Goal: Task Accomplishment & Management: Manage account settings

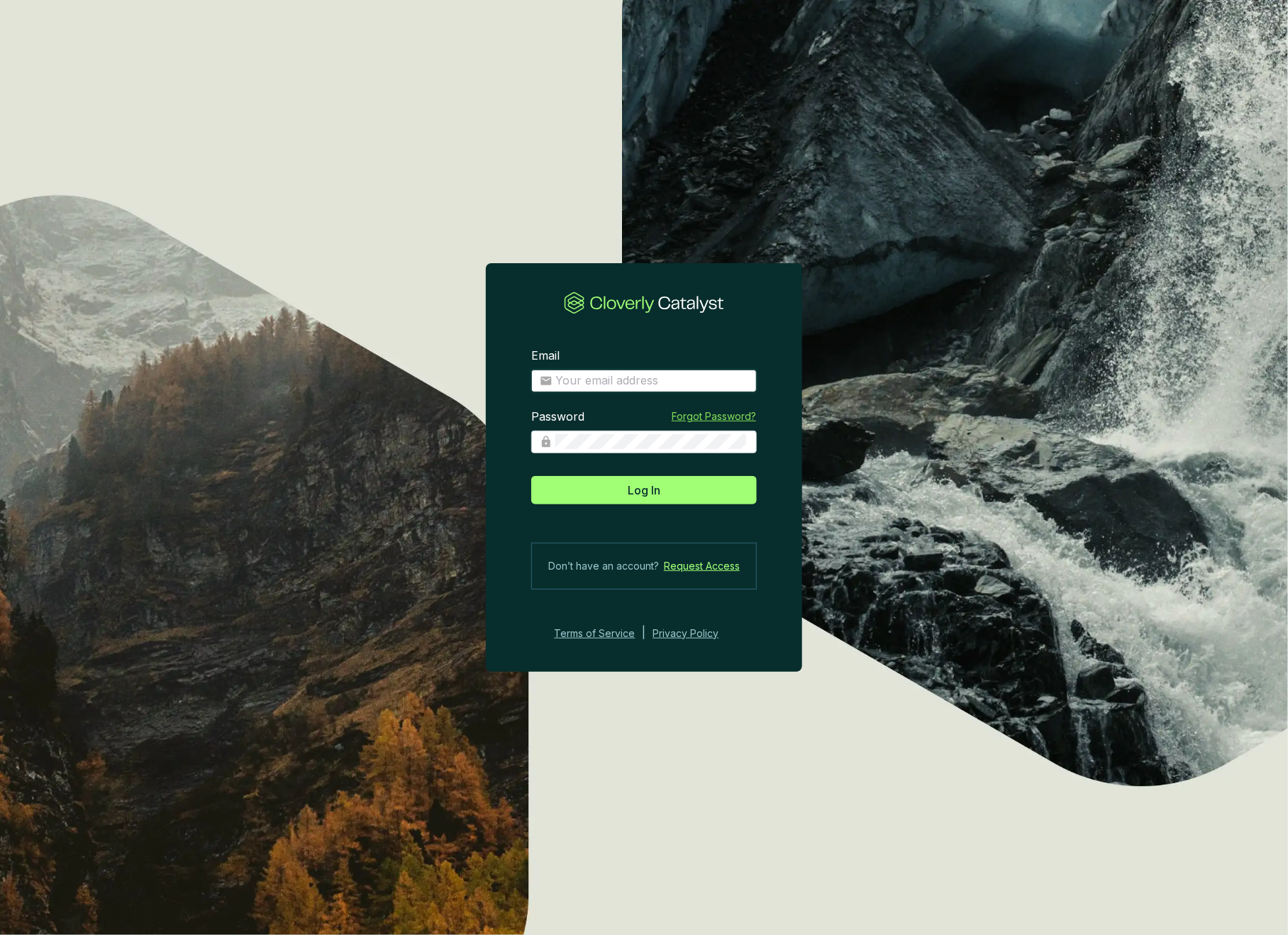
type input "josee@grogenics.eco"
click at [664, 492] on button "Log In" at bounding box center [643, 490] width 225 height 29
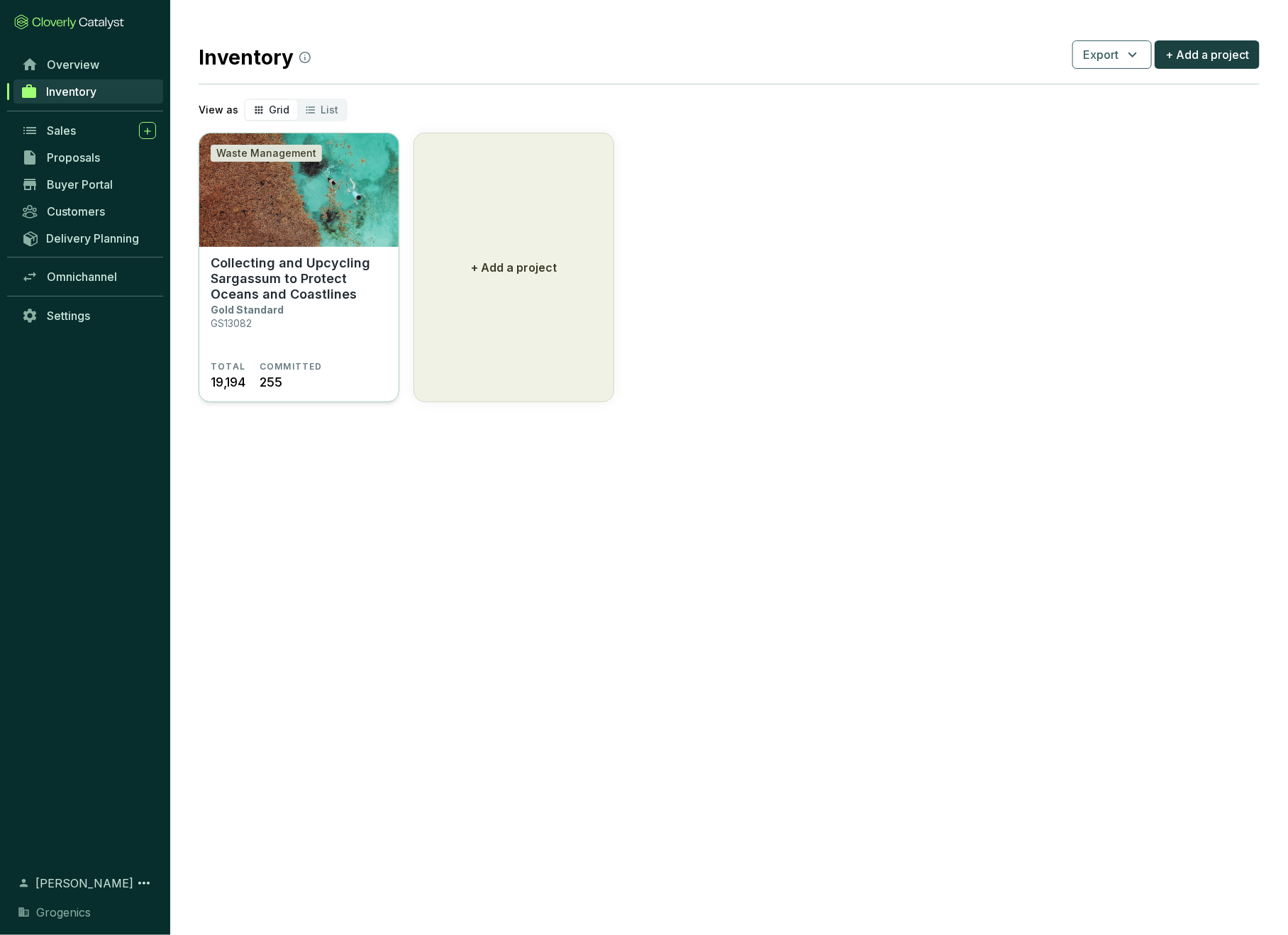
click at [308, 261] on p "Collecting and Upcycling Sargassum to Protect Oceans and Coastlines" at bounding box center [299, 279] width 176 height 47
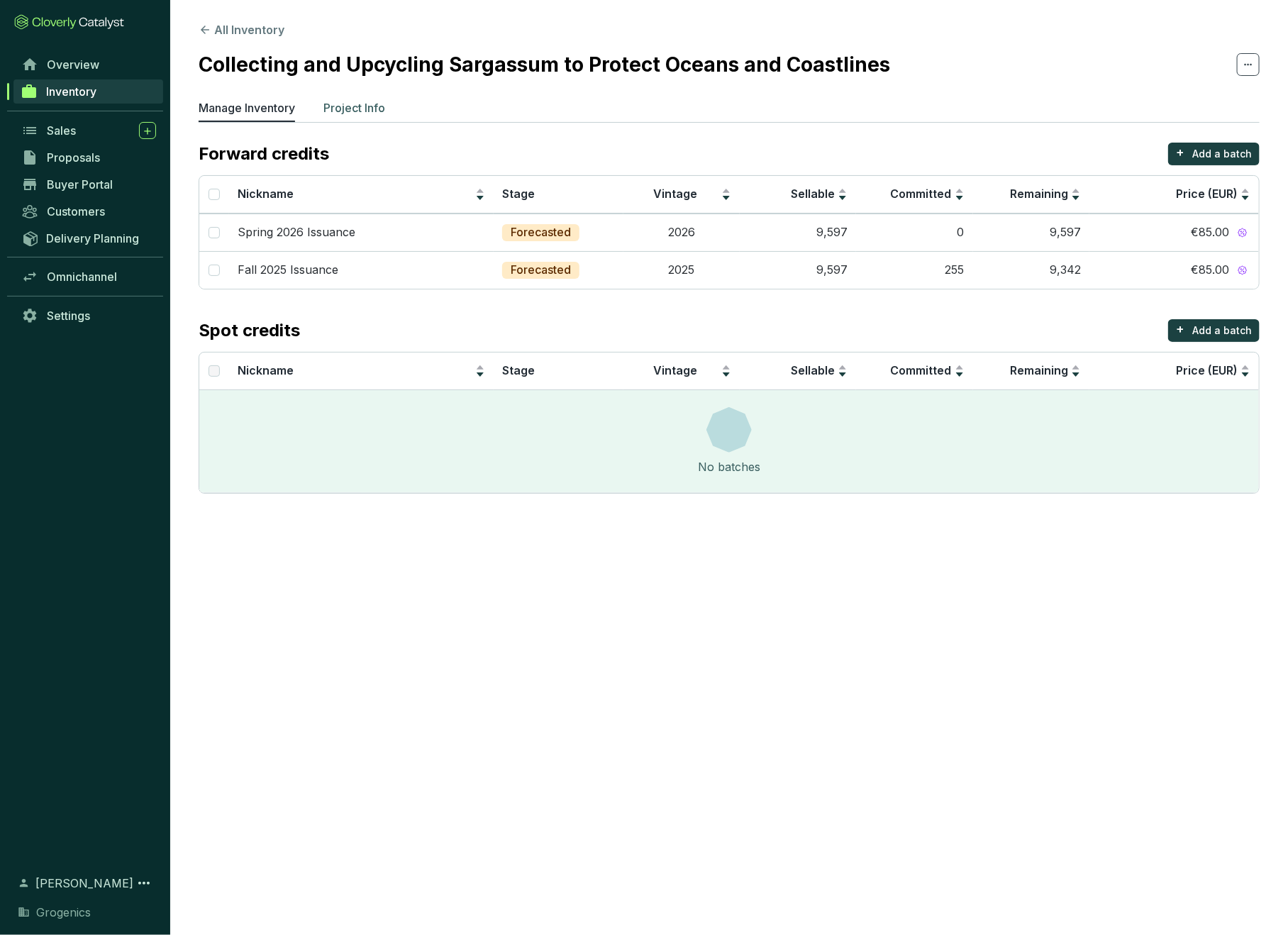
click at [367, 103] on p "Project Info" at bounding box center [355, 108] width 61 height 17
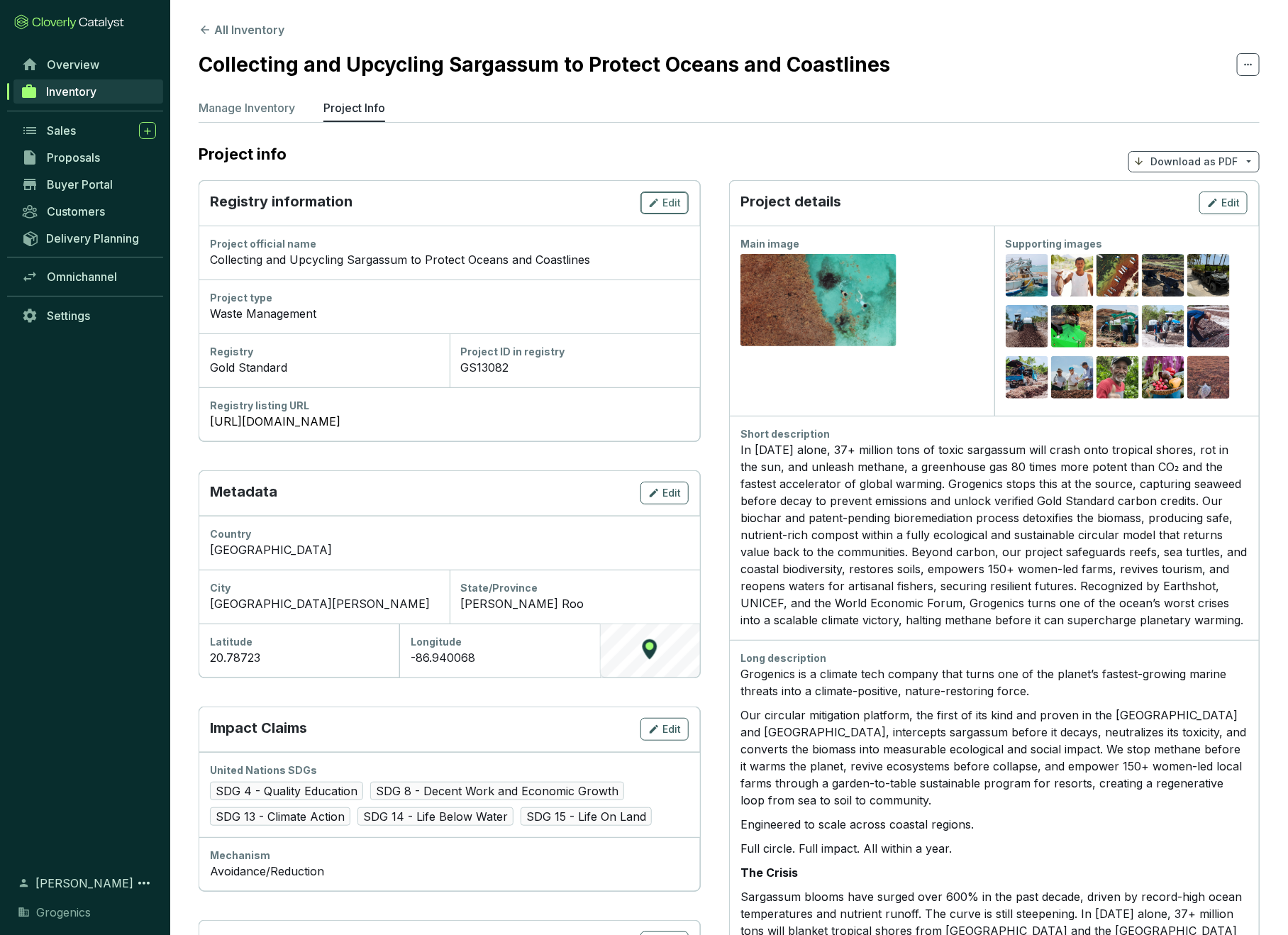
click at [668, 207] on span "Edit" at bounding box center [671, 202] width 18 height 14
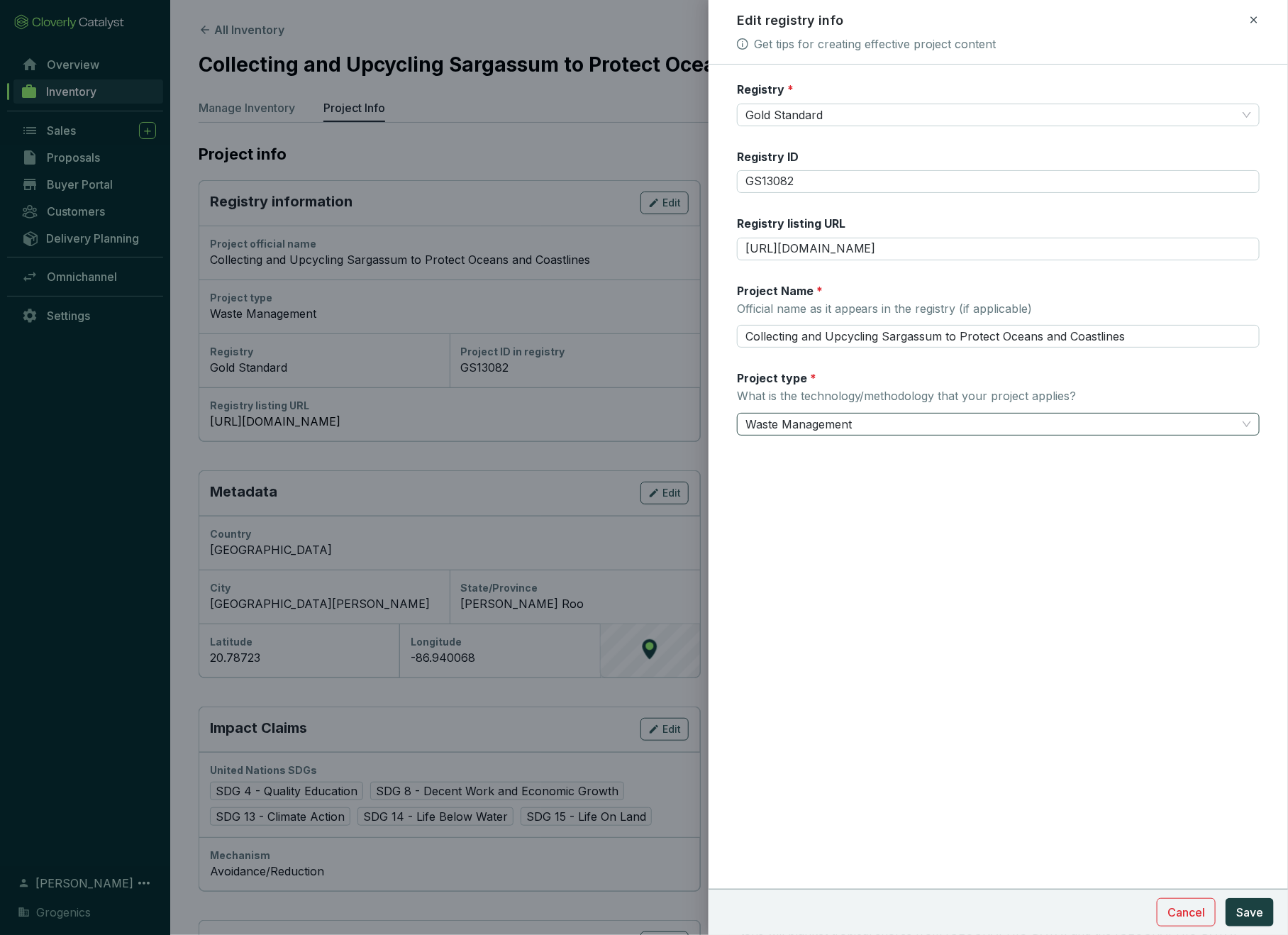
click at [1247, 423] on span "Waste Management" at bounding box center [999, 424] width 506 height 21
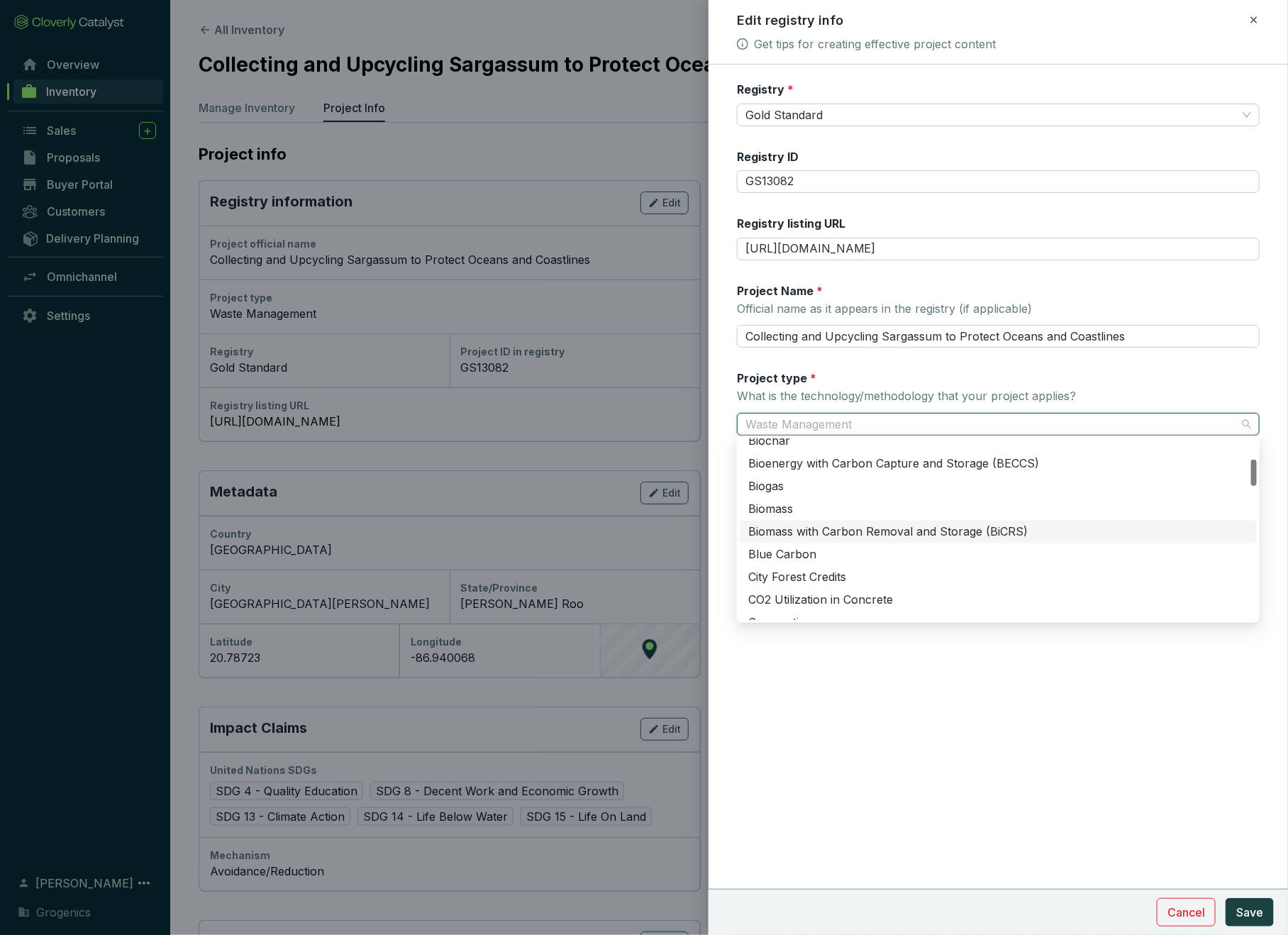
scroll to position [142, 0]
drag, startPoint x: 746, startPoint y: 534, endPoint x: 914, endPoint y: 537, distance: 168.0
click at [914, 537] on div "Biomass with Carbon Removal and Storage (BiCRS)" at bounding box center [999, 535] width 518 height 23
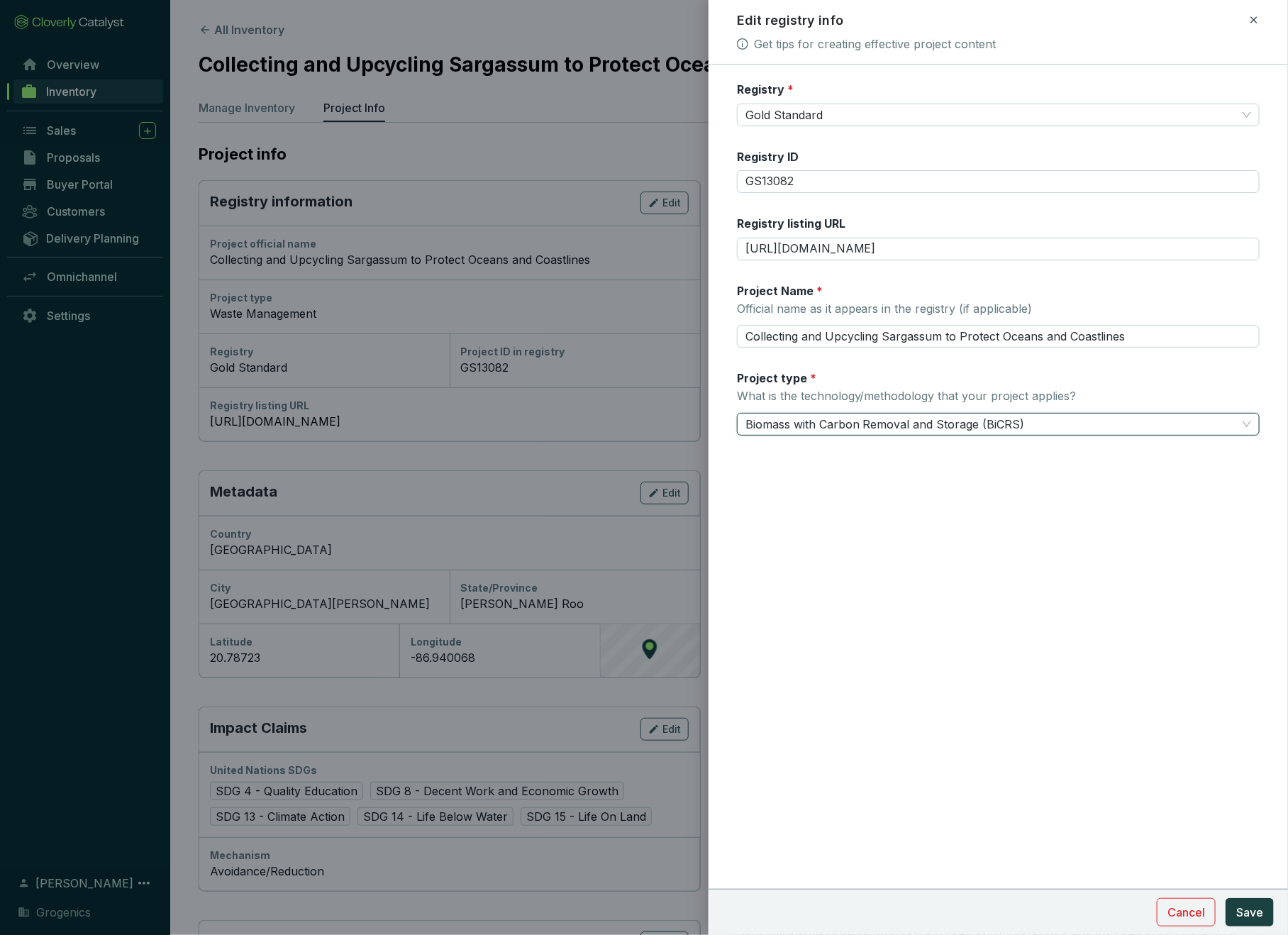
click at [1198, 422] on span "Biomass with Carbon Removal and Storage (BiCRS)" at bounding box center [999, 424] width 506 height 21
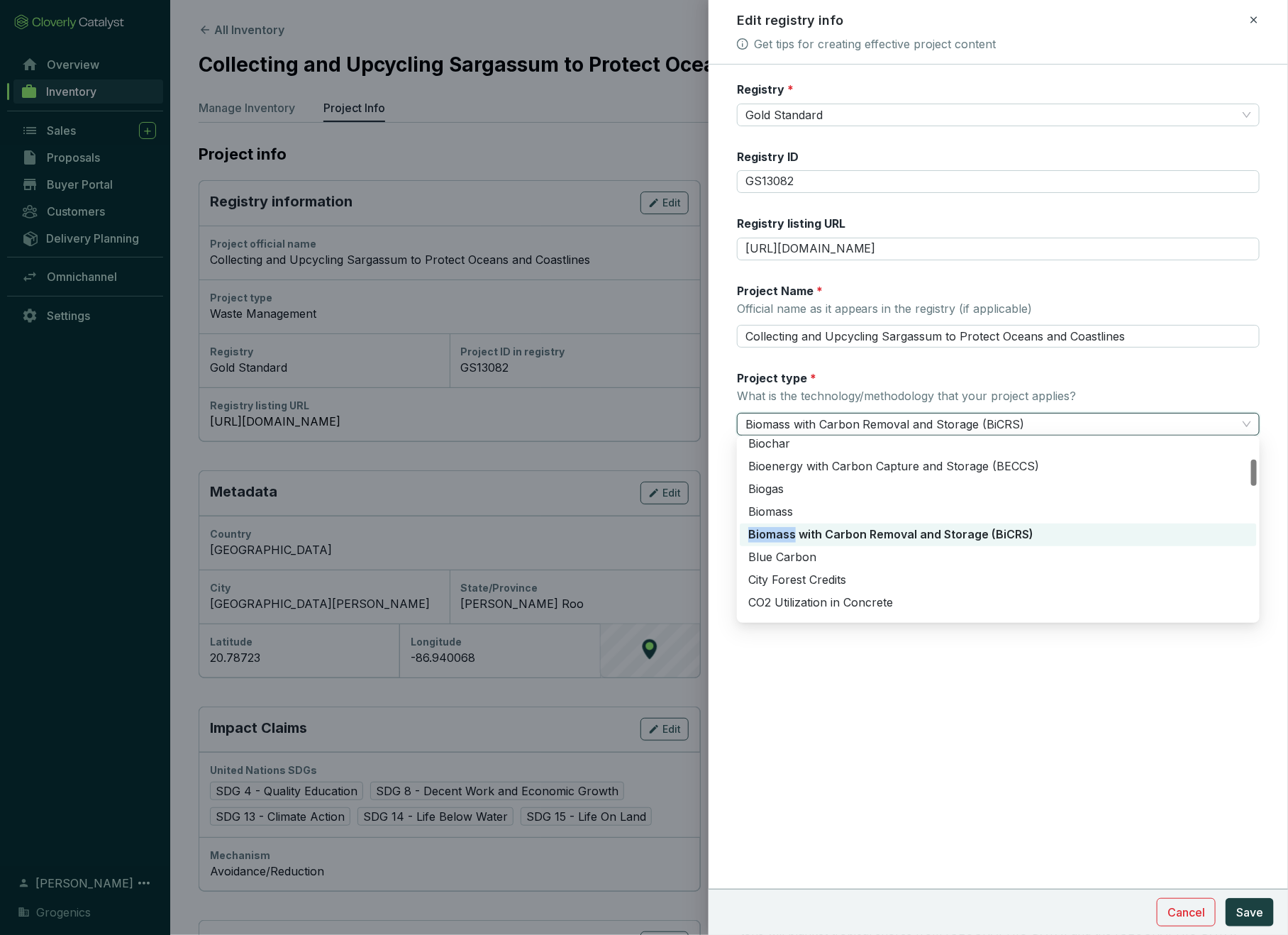
click at [802, 423] on span "Biomass with Carbon Removal and Storage (BiCRS)" at bounding box center [999, 424] width 506 height 21
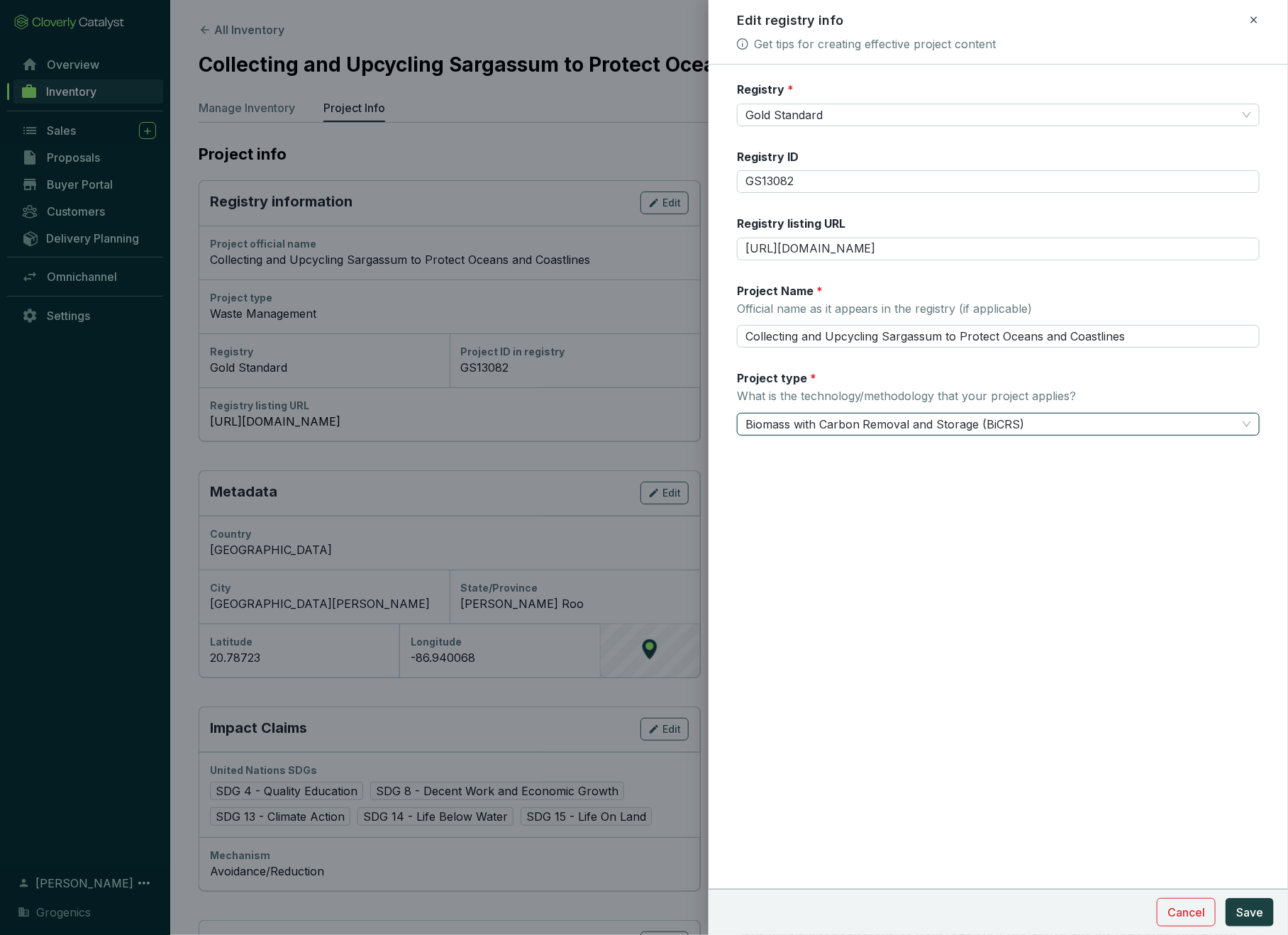
click at [822, 422] on span "Biomass with Carbon Removal and Storage (BiCRS)" at bounding box center [999, 424] width 506 height 21
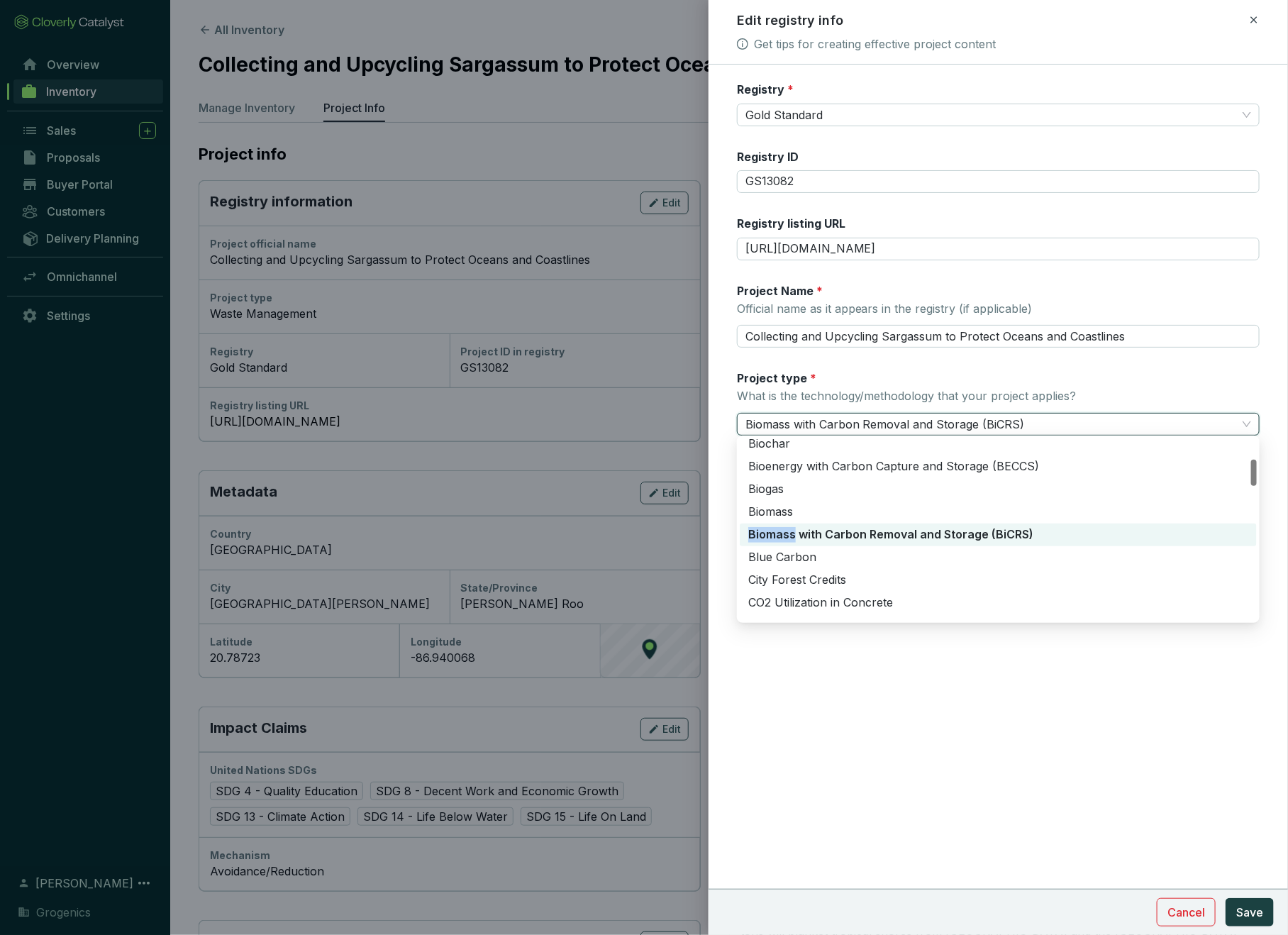
click at [821, 422] on span "Biomass with Carbon Removal and Storage (BiCRS)" at bounding box center [999, 424] width 506 height 21
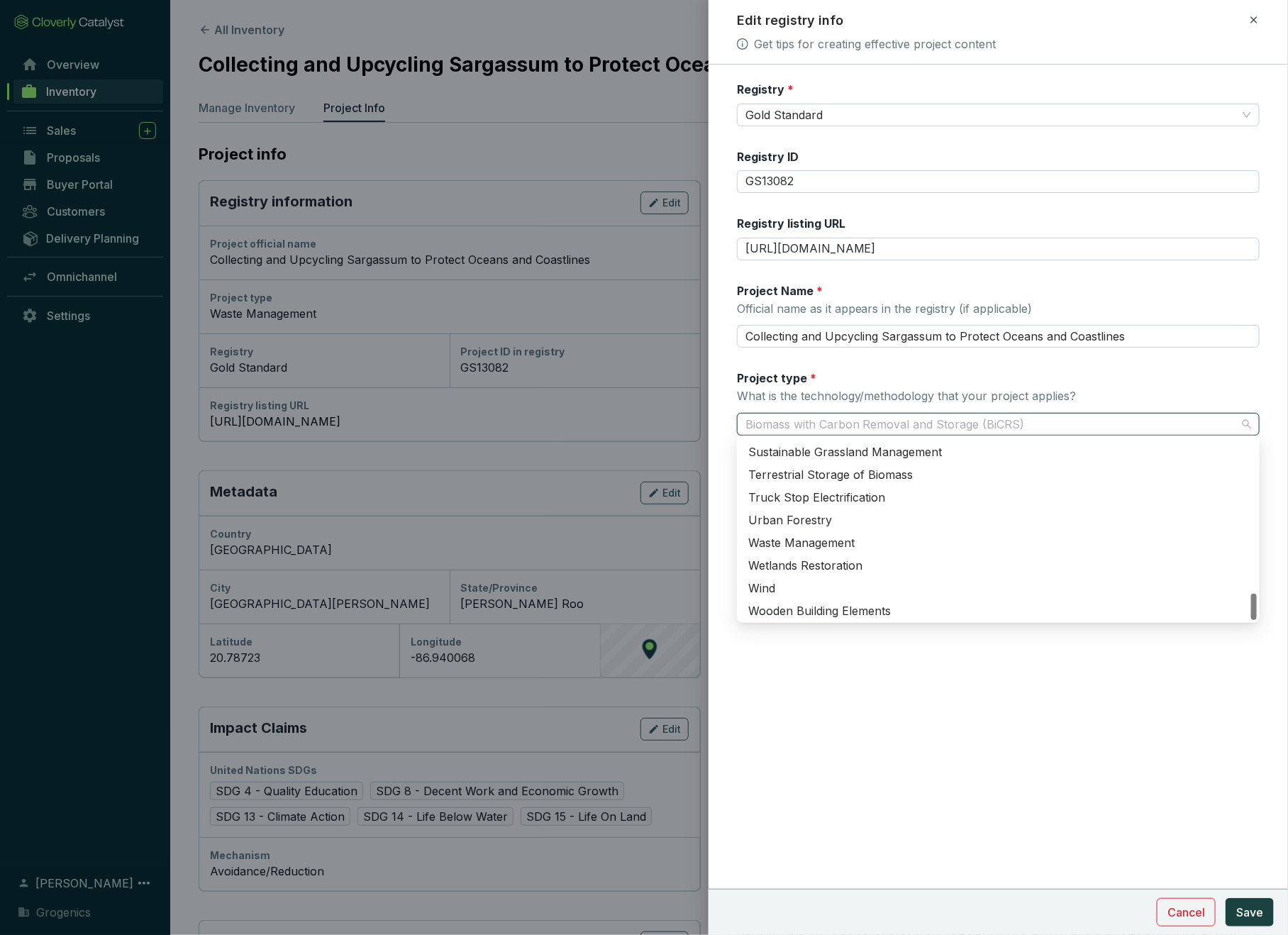
scroll to position [1036, 0]
click at [819, 551] on div "Waste Management" at bounding box center [999, 549] width 500 height 15
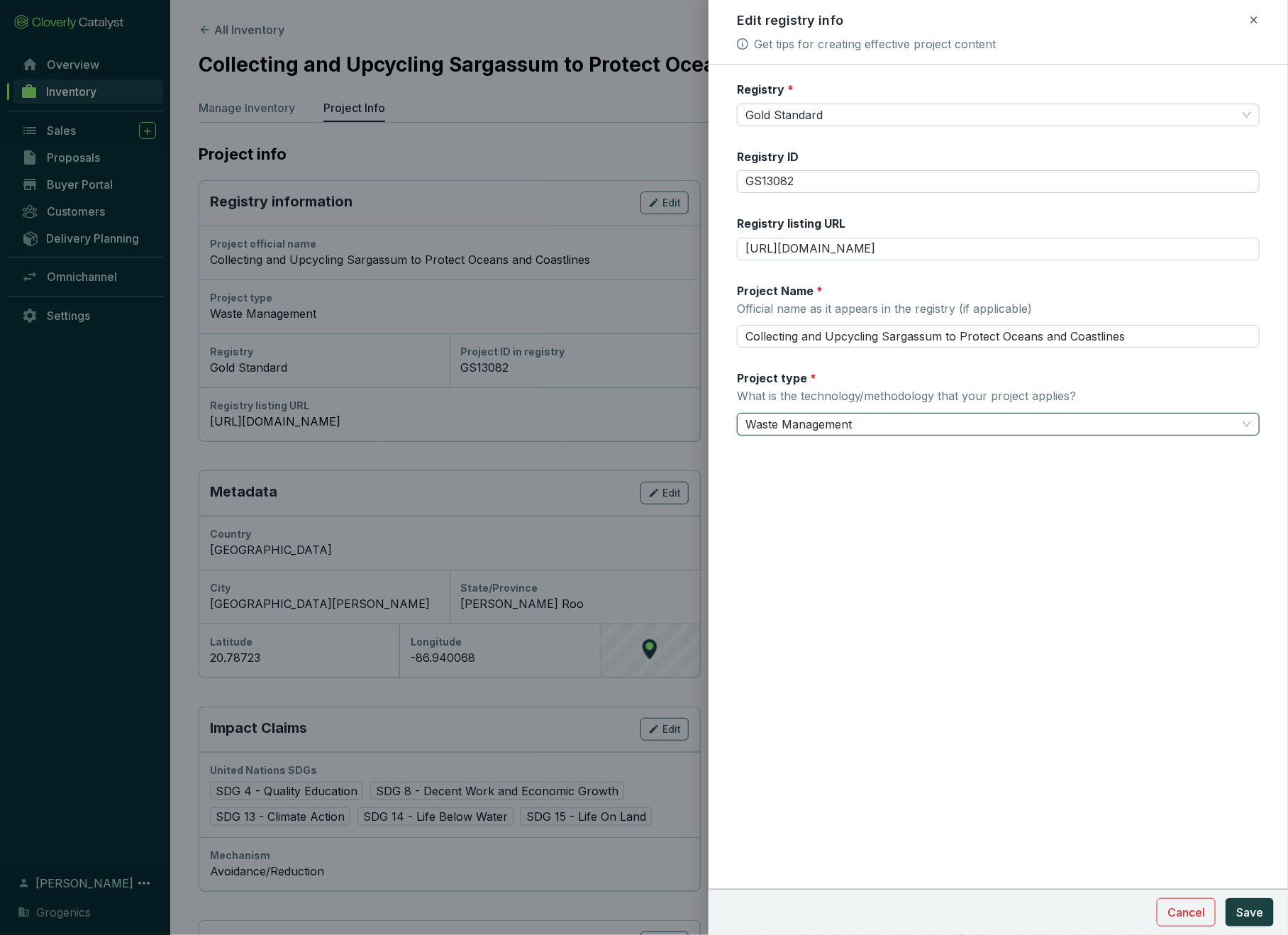
click at [882, 424] on span "Waste Management" at bounding box center [999, 424] width 506 height 21
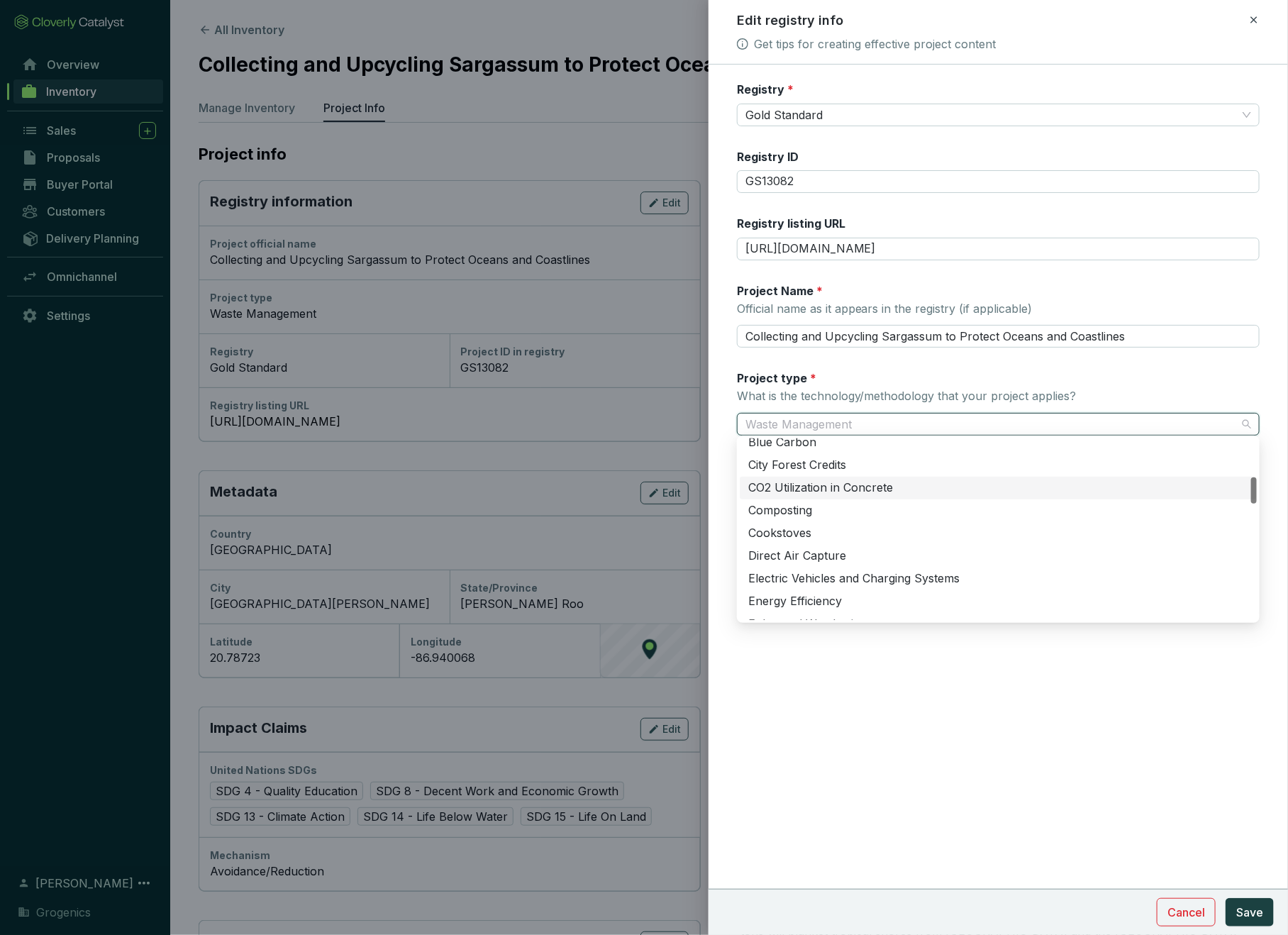
scroll to position [256, 0]
click at [763, 512] on div "Composting" at bounding box center [999, 512] width 500 height 15
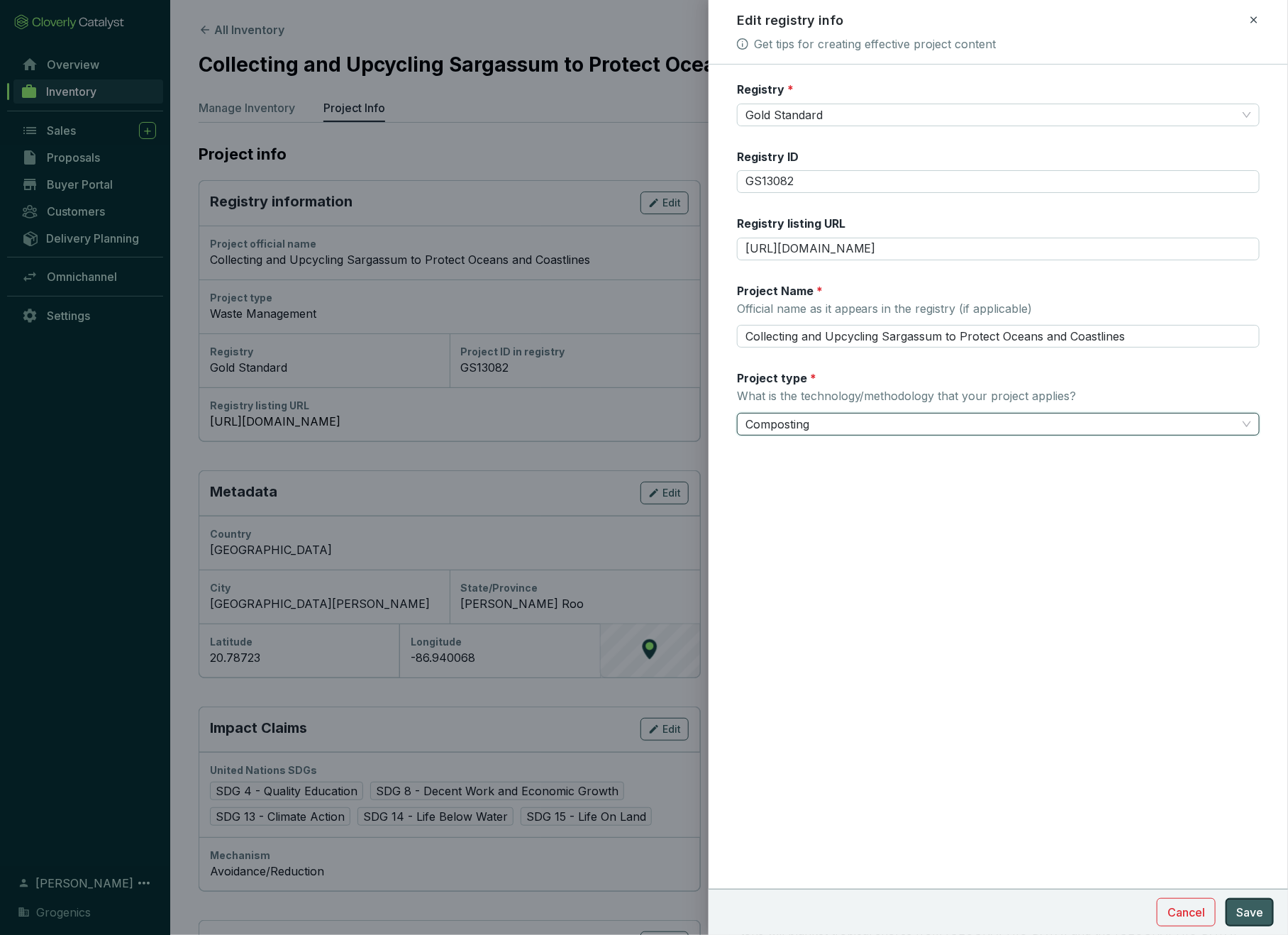
click at [1248, 910] on span "Save" at bounding box center [1250, 912] width 27 height 17
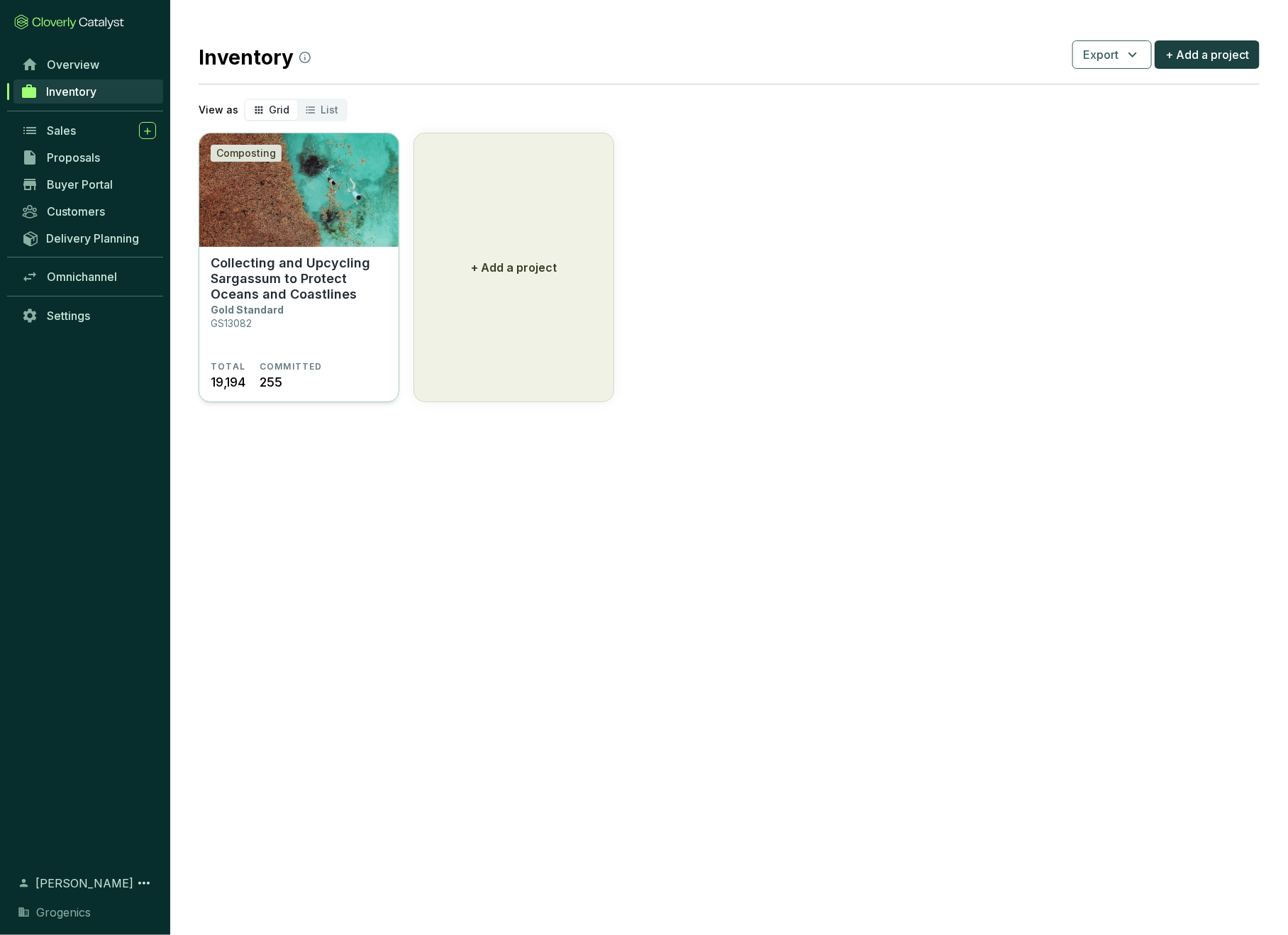
click at [336, 230] on img at bounding box center [299, 190] width 199 height 113
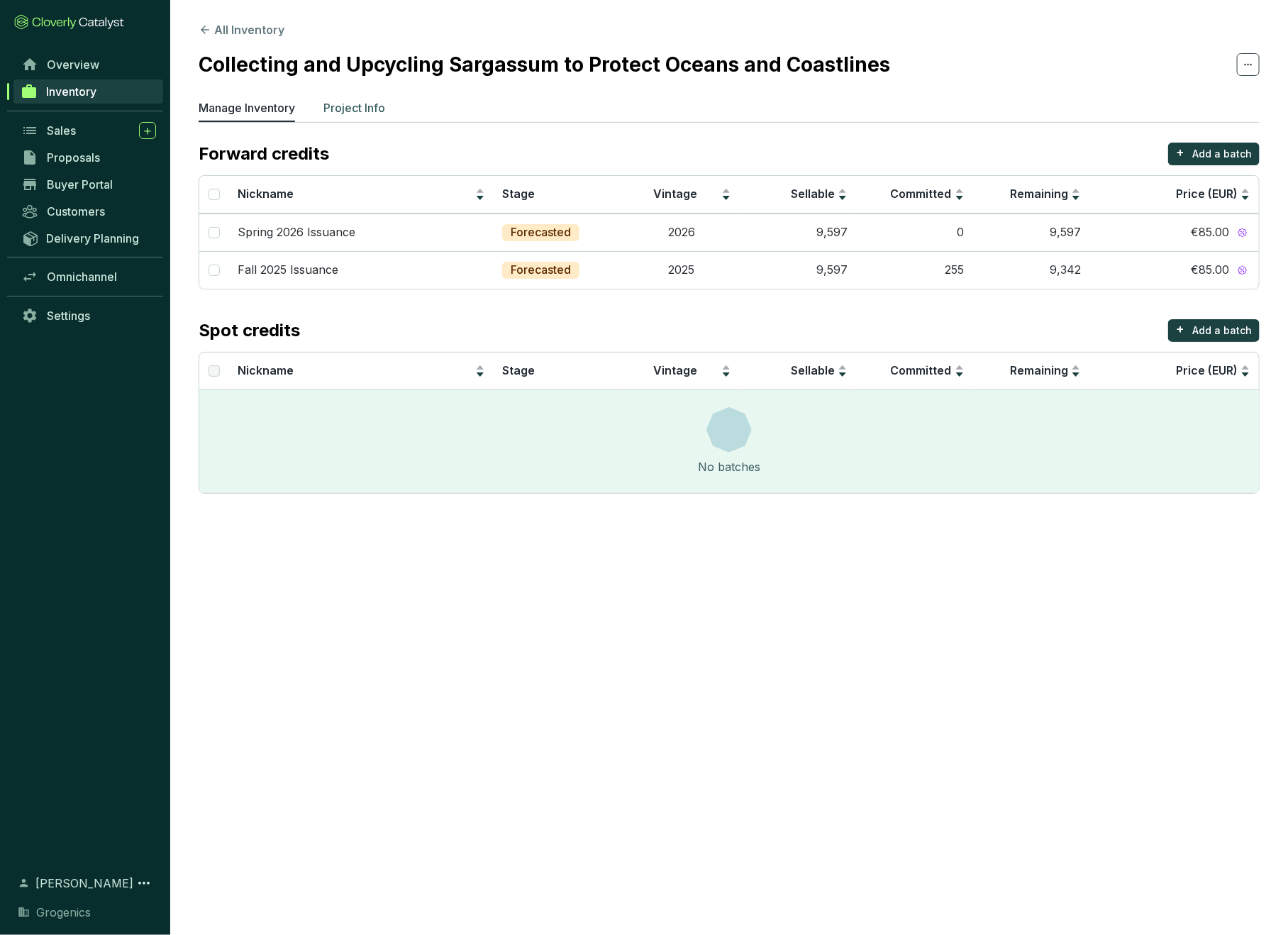
click at [367, 106] on p "Project Info" at bounding box center [355, 108] width 61 height 17
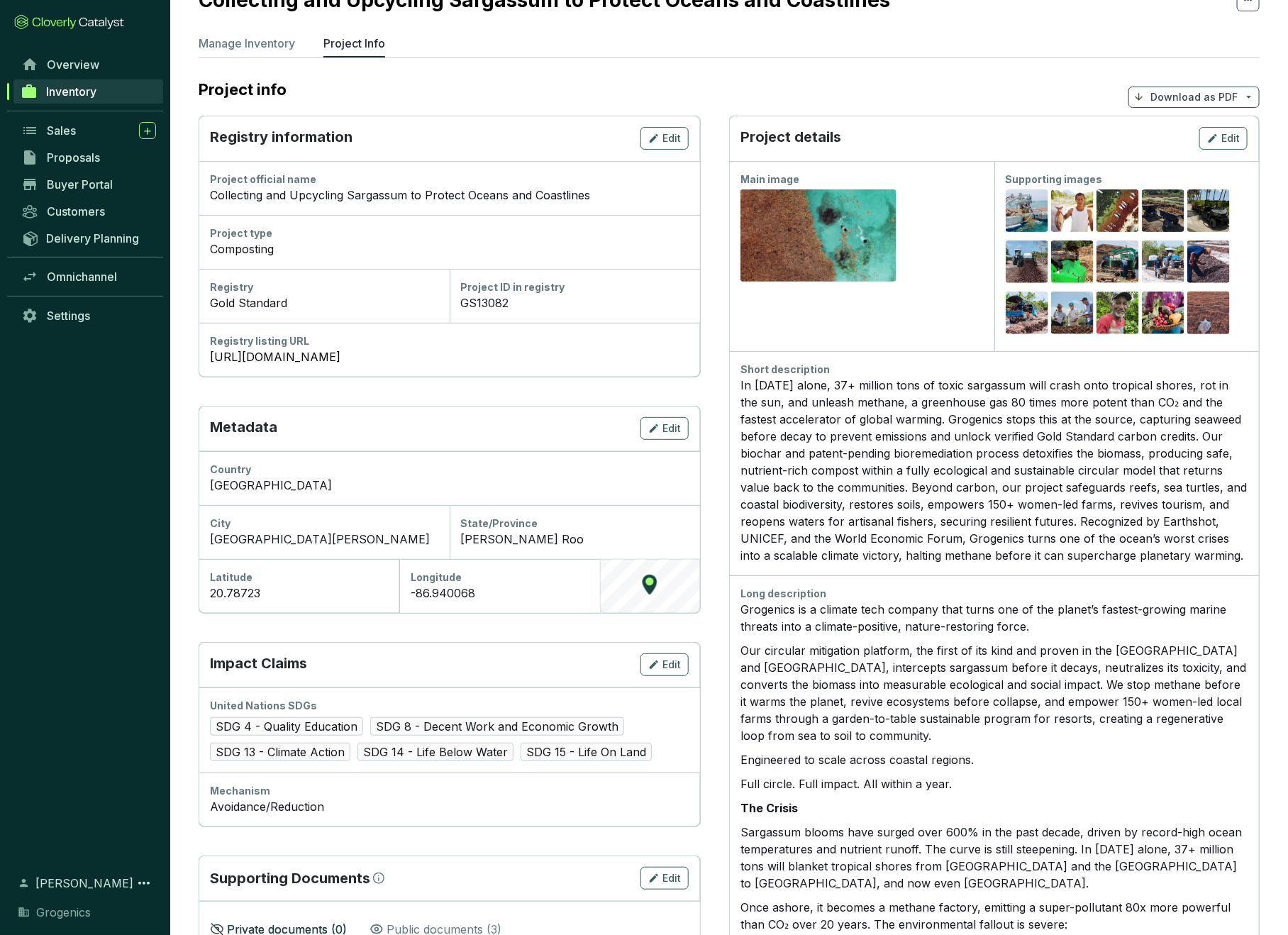
scroll to position [58, 0]
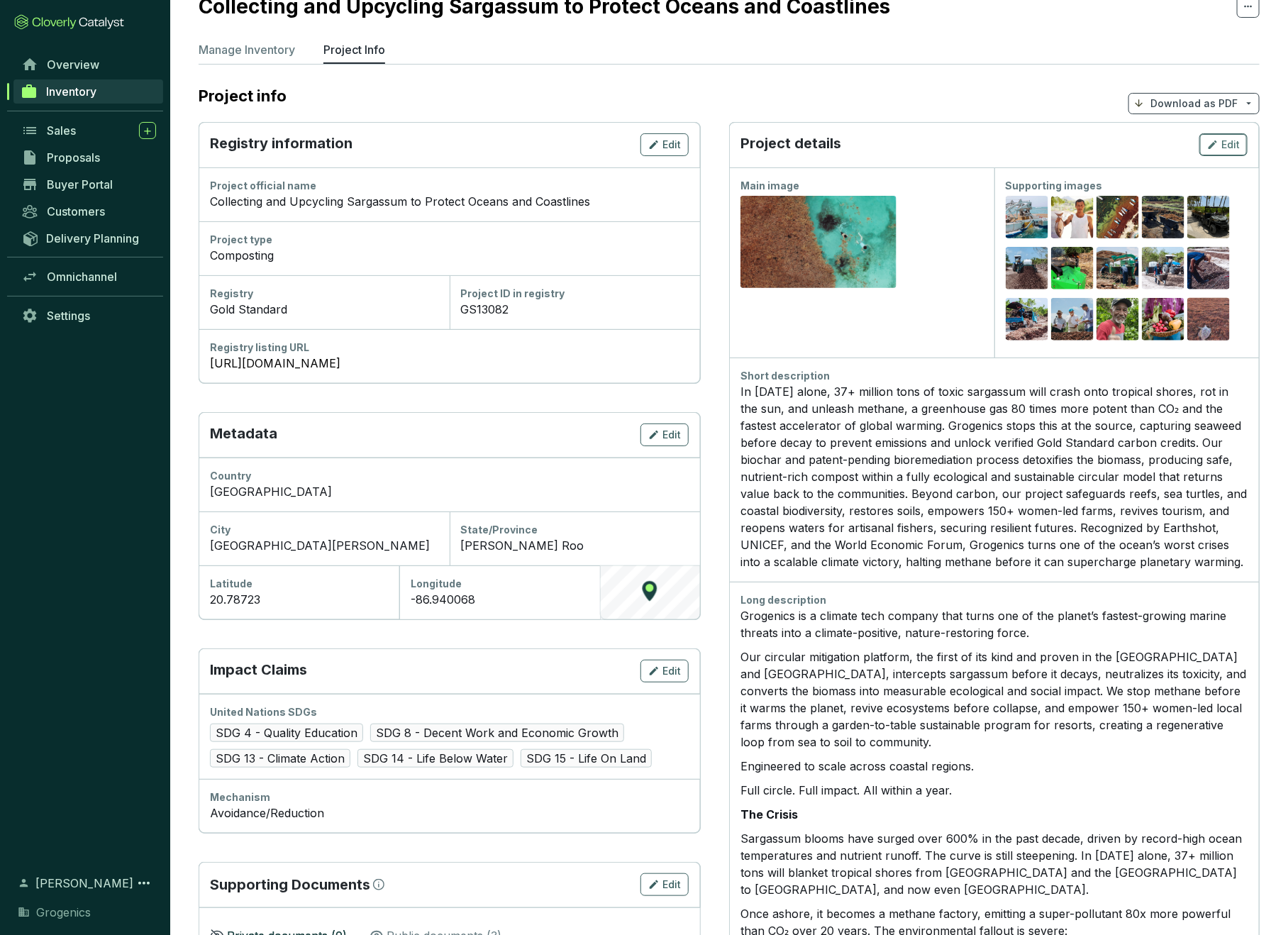
click at [1226, 145] on span "Edit" at bounding box center [1230, 145] width 18 height 14
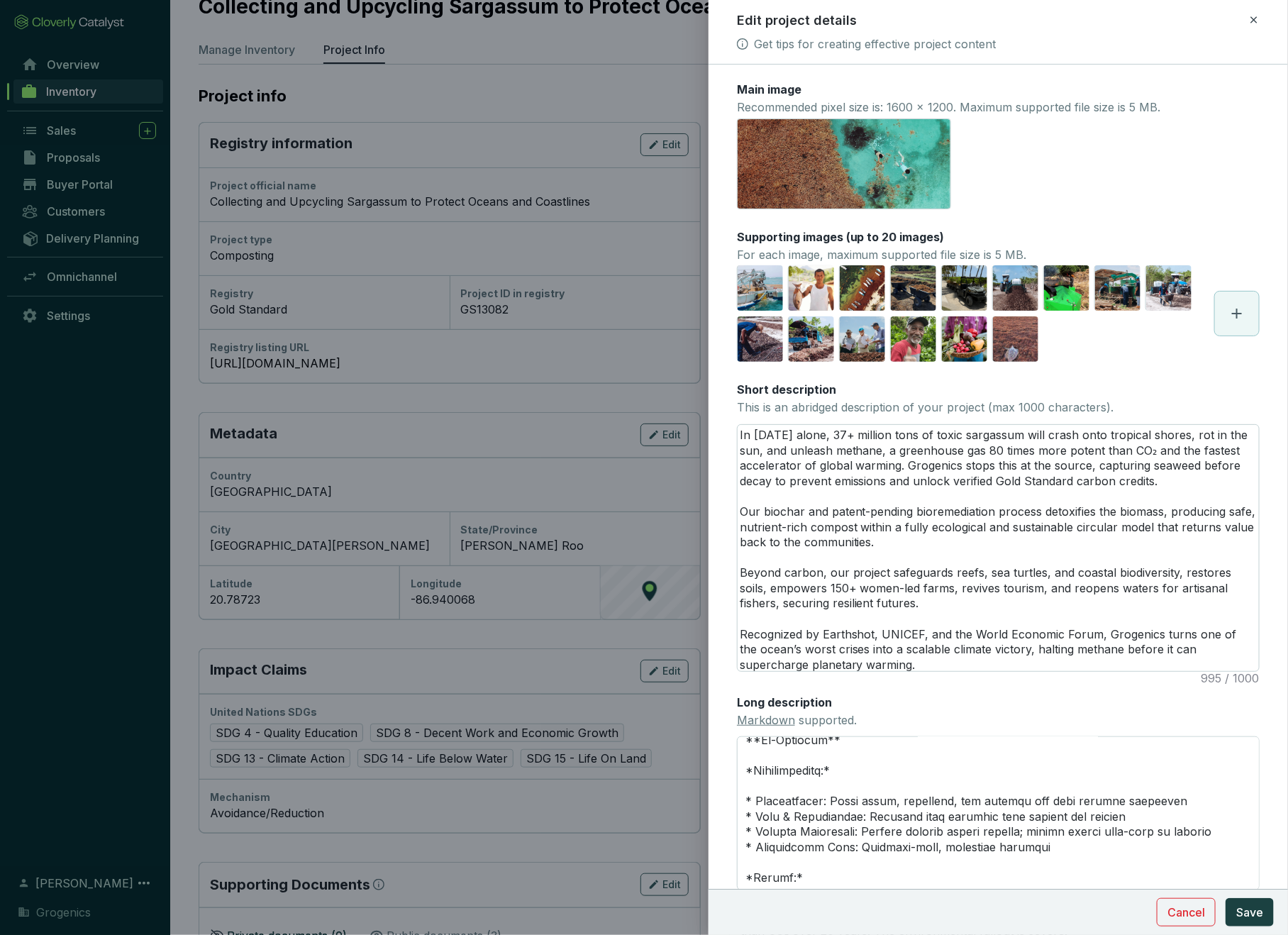
scroll to position [1200, 0]
click at [1228, 807] on textarea "Long description Markdown supported." at bounding box center [999, 812] width 523 height 154
type textarea "Grogenics is a climate tech company that turns one of the planet’s fastest-grow…"
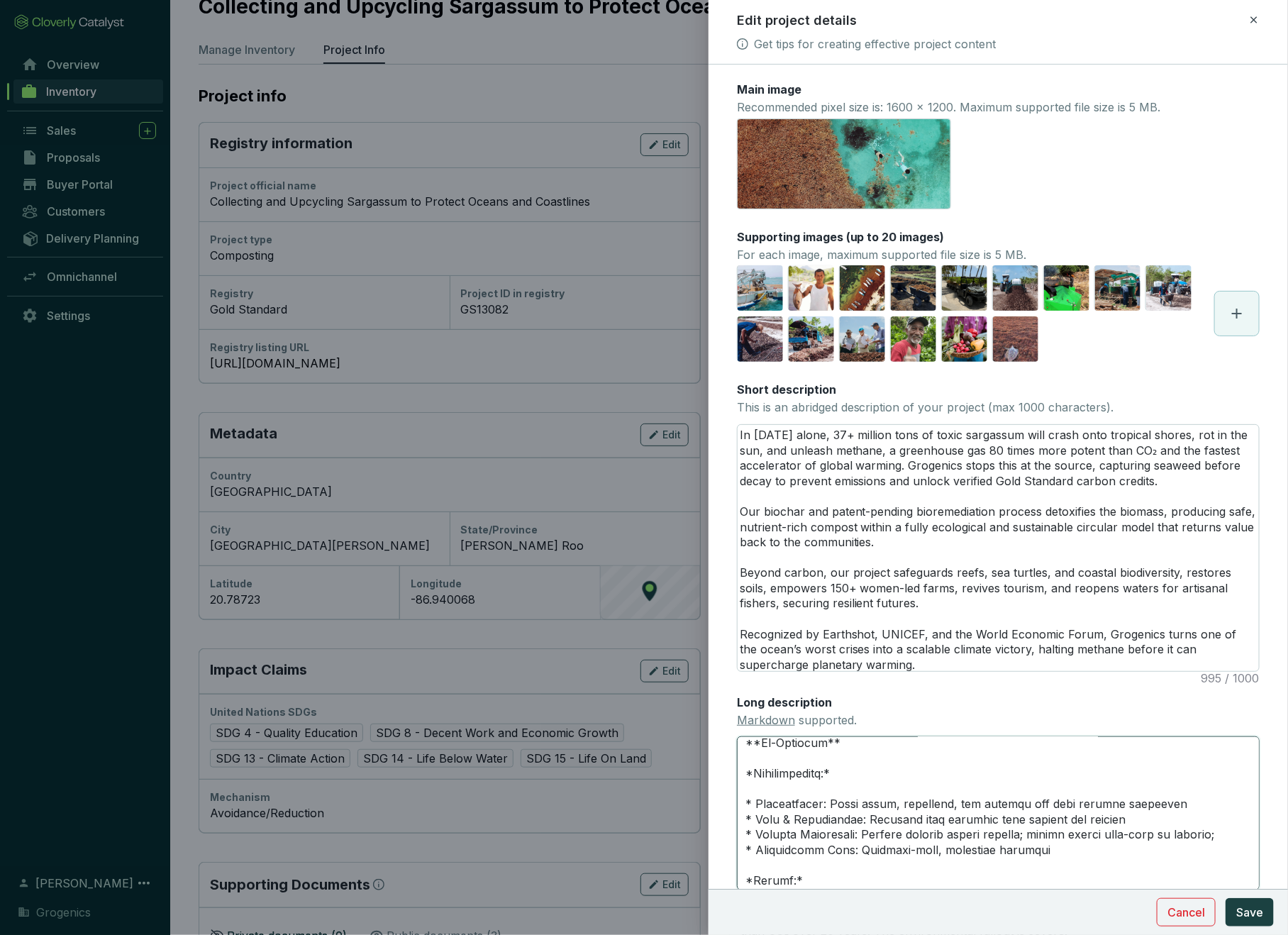
scroll to position [1198, 0]
type textarea "Grogenics is a climate tech company that turns one of the planet’s fastest-grow…"
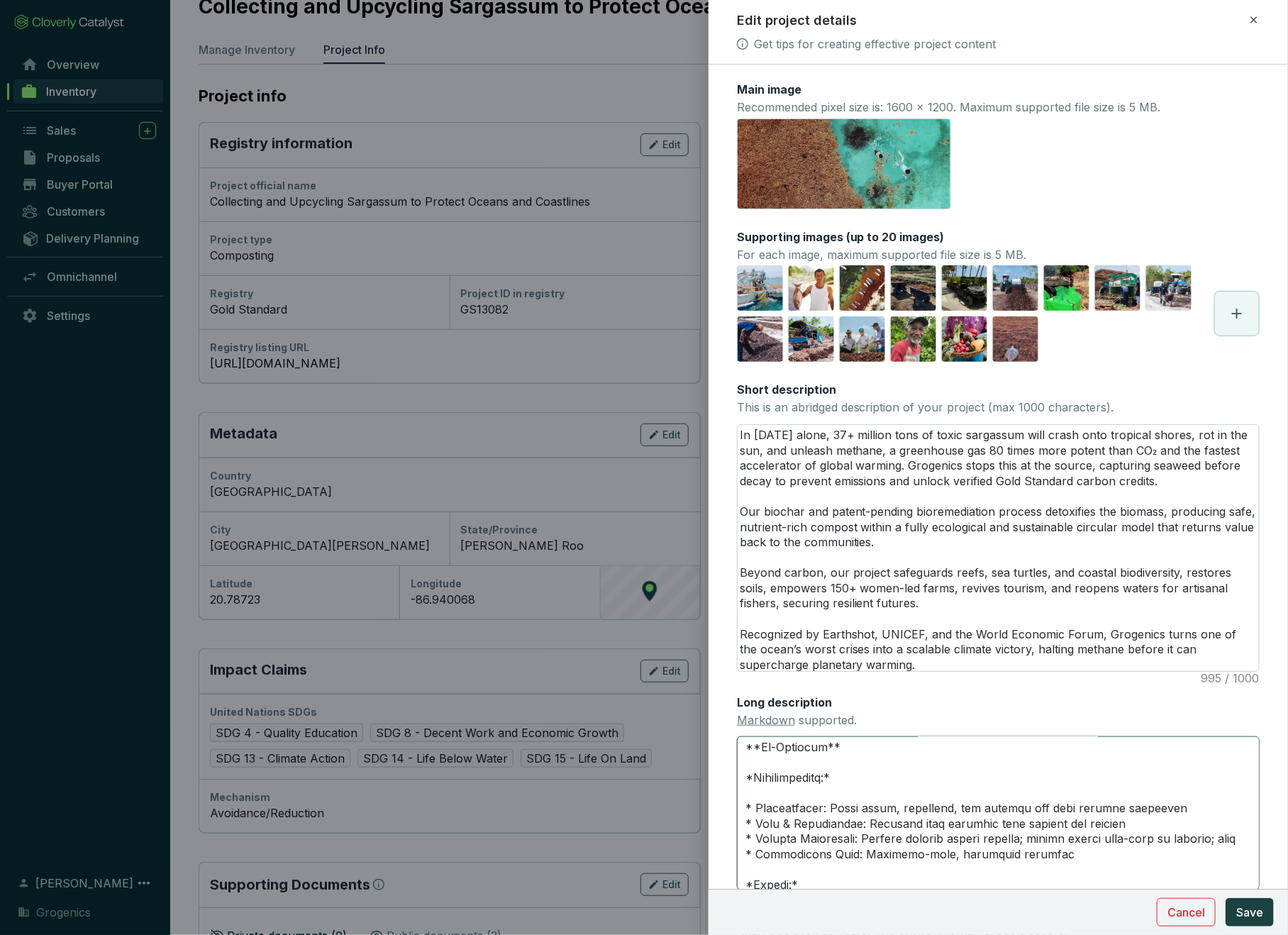
type textarea "Grogenics is a climate tech company that turns one of the planet’s fastest-grow…"
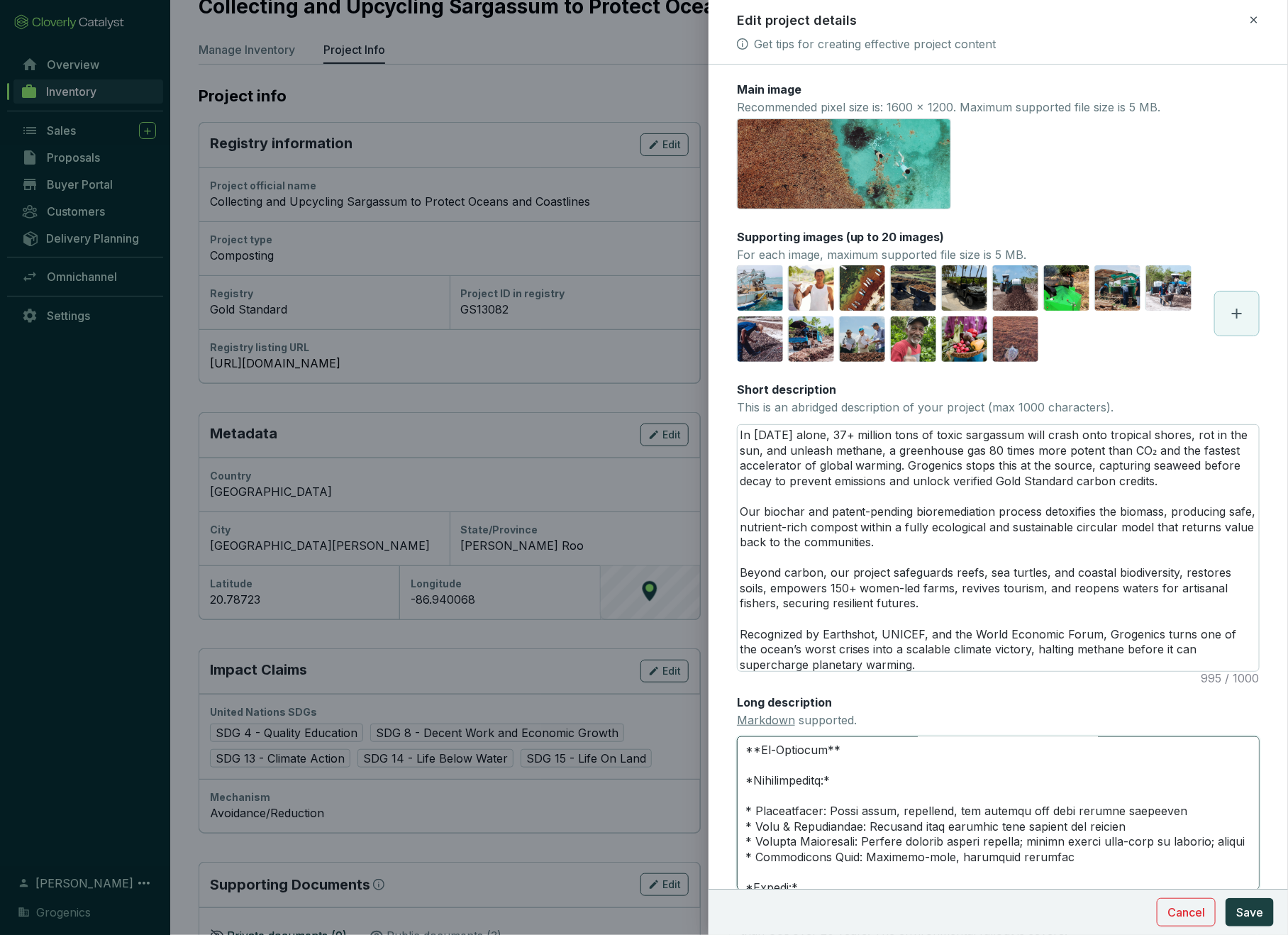
type textarea "Grogenics is a climate tech company that turns one of the planet’s fastest-grow…"
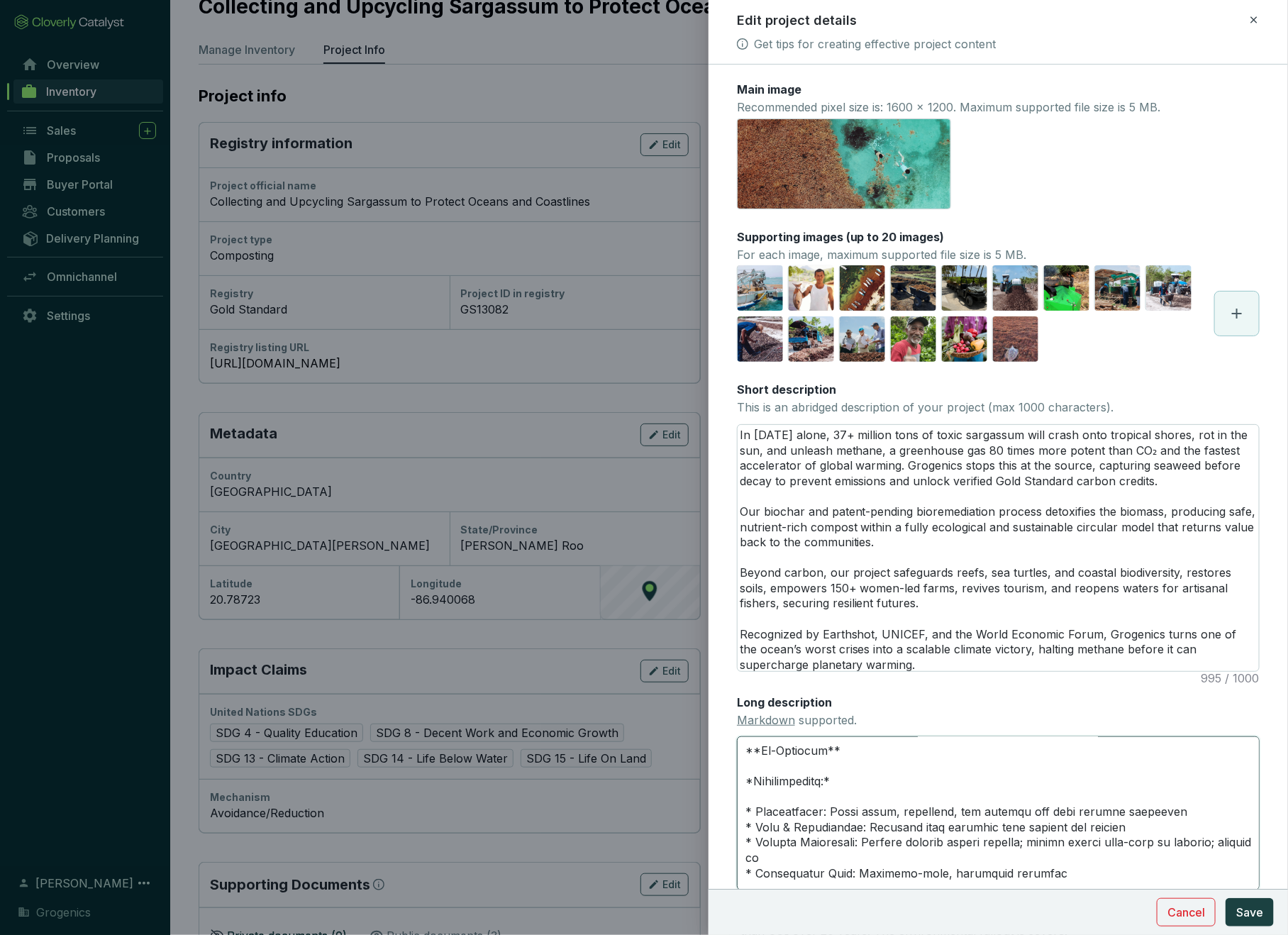
type textarea "Grogenics is a climate tech company that turns one of the planet’s fastest-grow…"
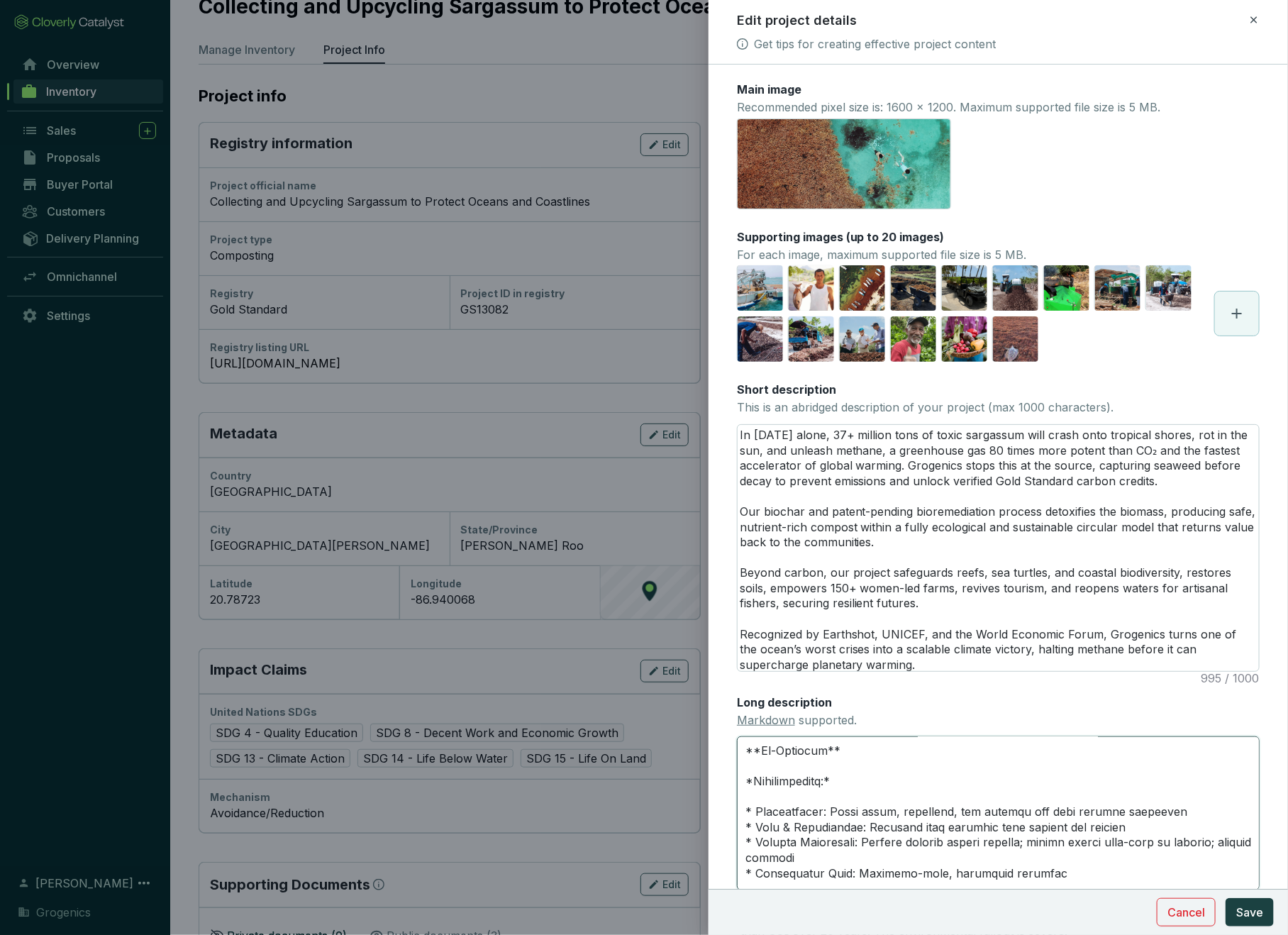
type textarea "Grogenics is a climate tech company that turns one of the planet’s fastest-grow…"
click at [818, 834] on textarea "Long description Markdown supported." at bounding box center [999, 812] width 523 height 154
type textarea "Grogenics is a climate tech company that turns one of the planet’s fastest-grow…"
click at [845, 831] on textarea "Long description Markdown supported." at bounding box center [999, 812] width 523 height 154
type textarea "Grogenics is a climate tech company that turns one of the planet’s fastest-grow…"
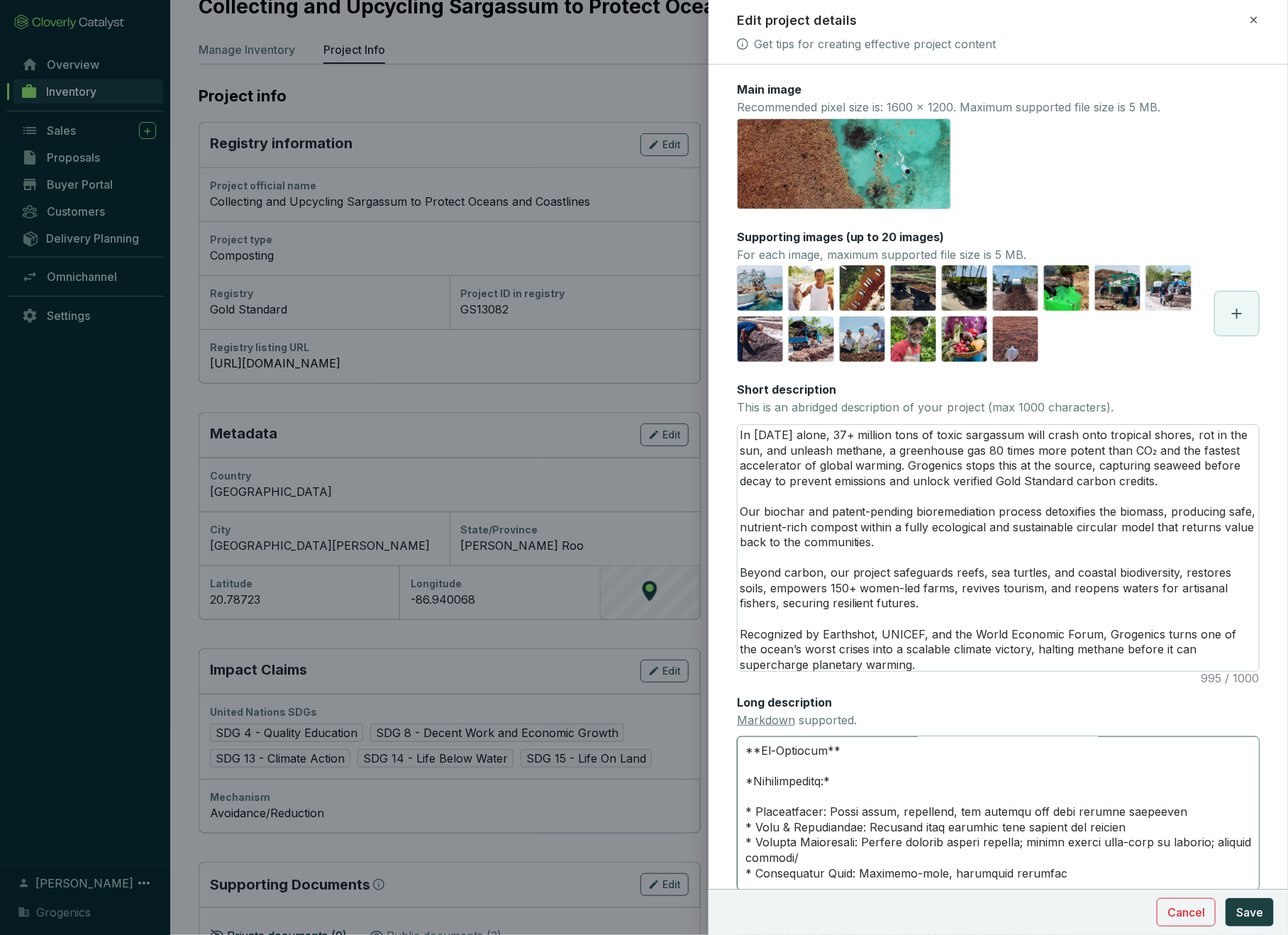
type textarea "Grogenics is a climate tech company that turns one of the planet’s fastest-grow…"
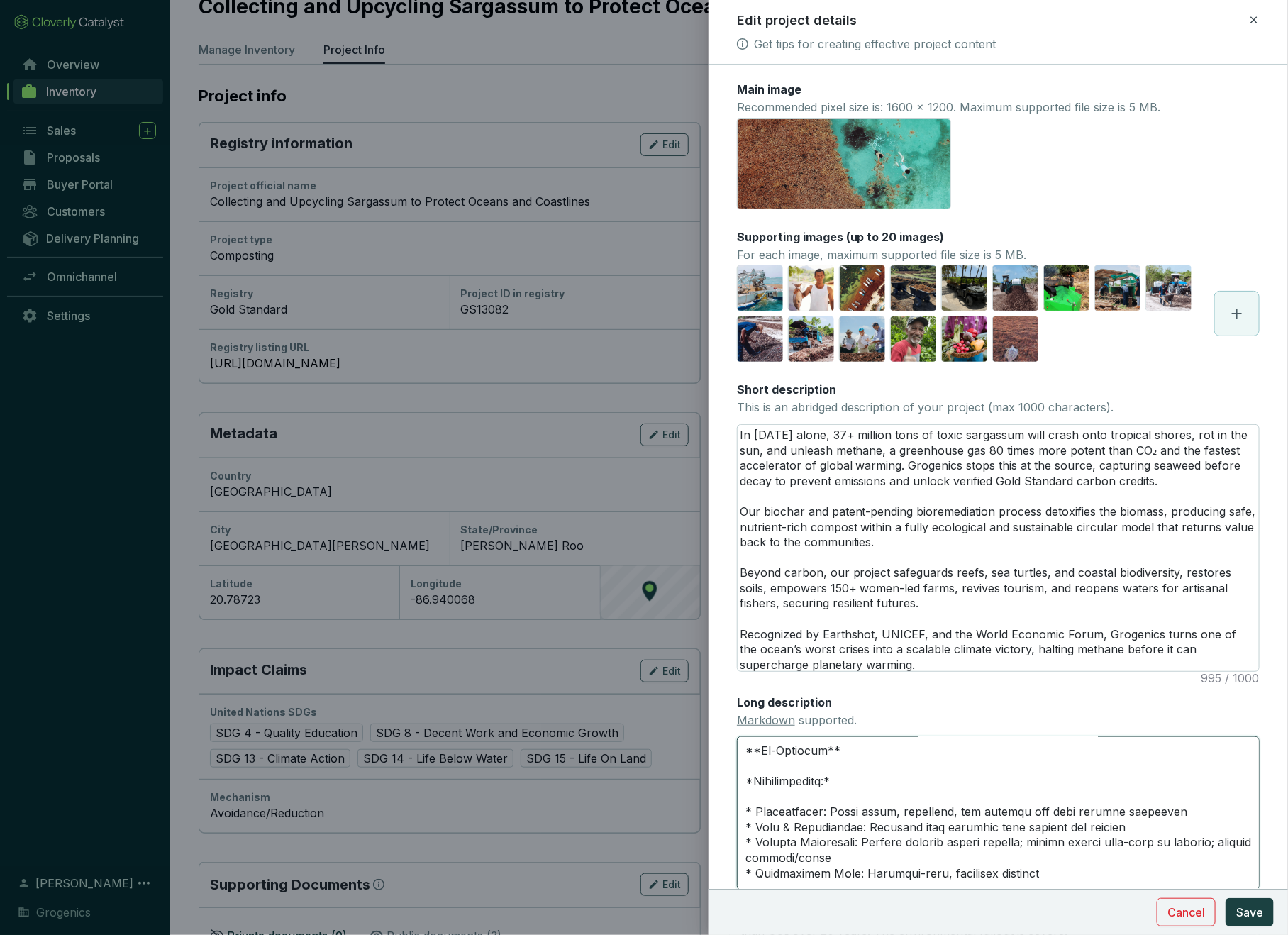
type textarea "Grogenics is a climate tech company that turns one of the planet’s fastest-grow…"
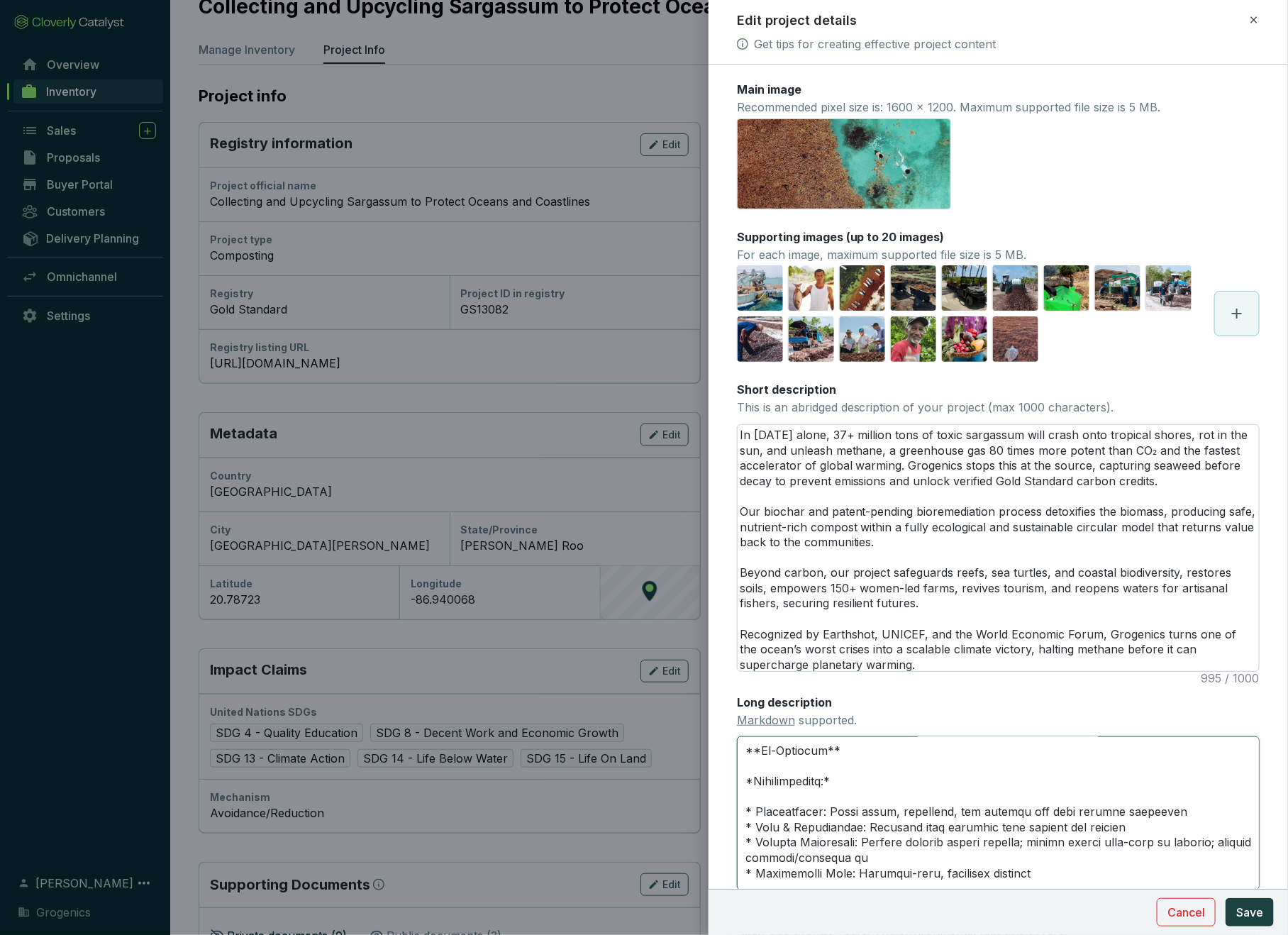
type textarea "Grogenics is a climate tech company that turns one of the planet’s fastest-grow…"
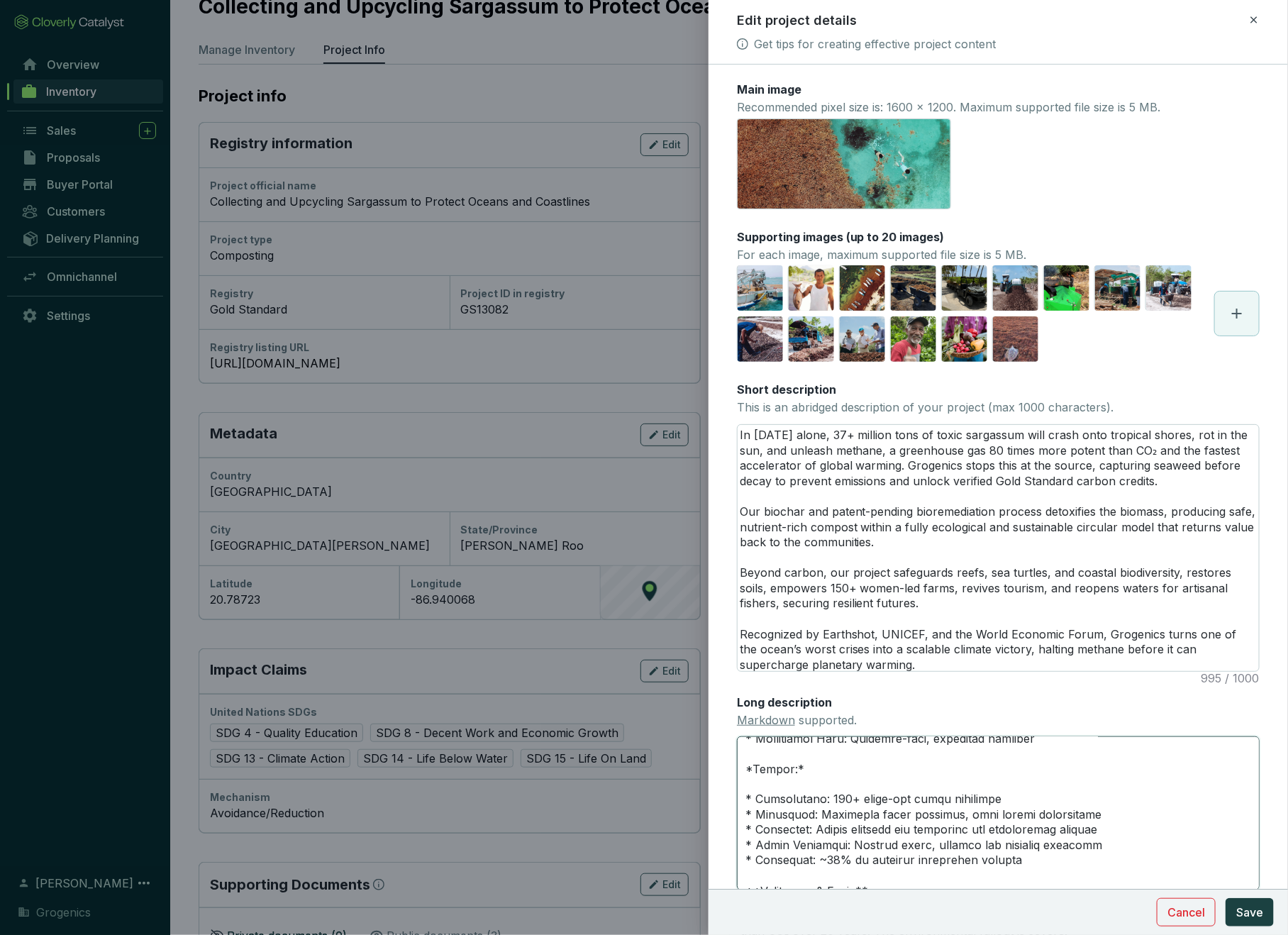
scroll to position [1319, 0]
type textarea "Grogenics is a climate tech company that turns one of the planet’s fastest-grow…"
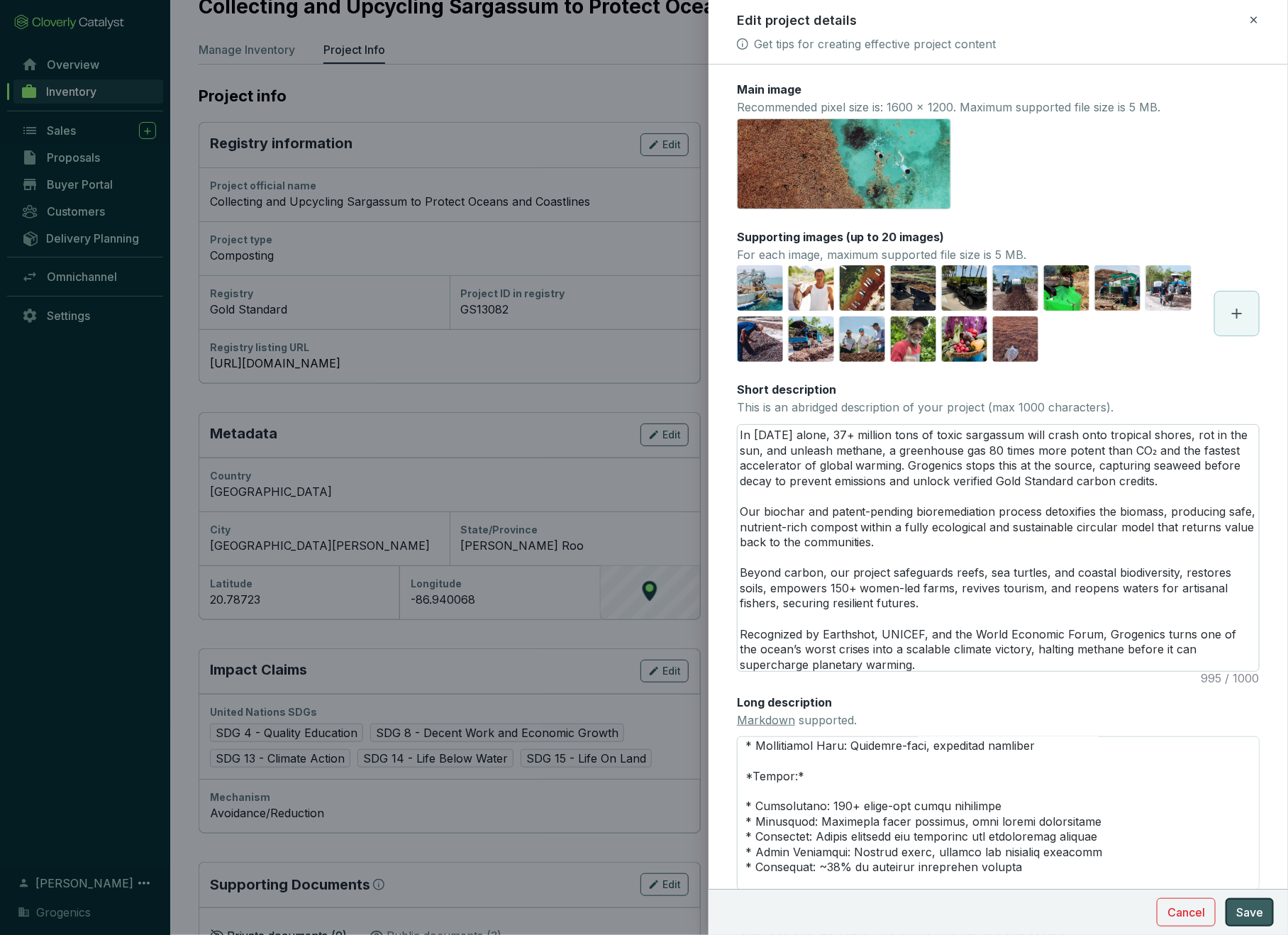
click at [1248, 913] on span "Save" at bounding box center [1250, 912] width 27 height 17
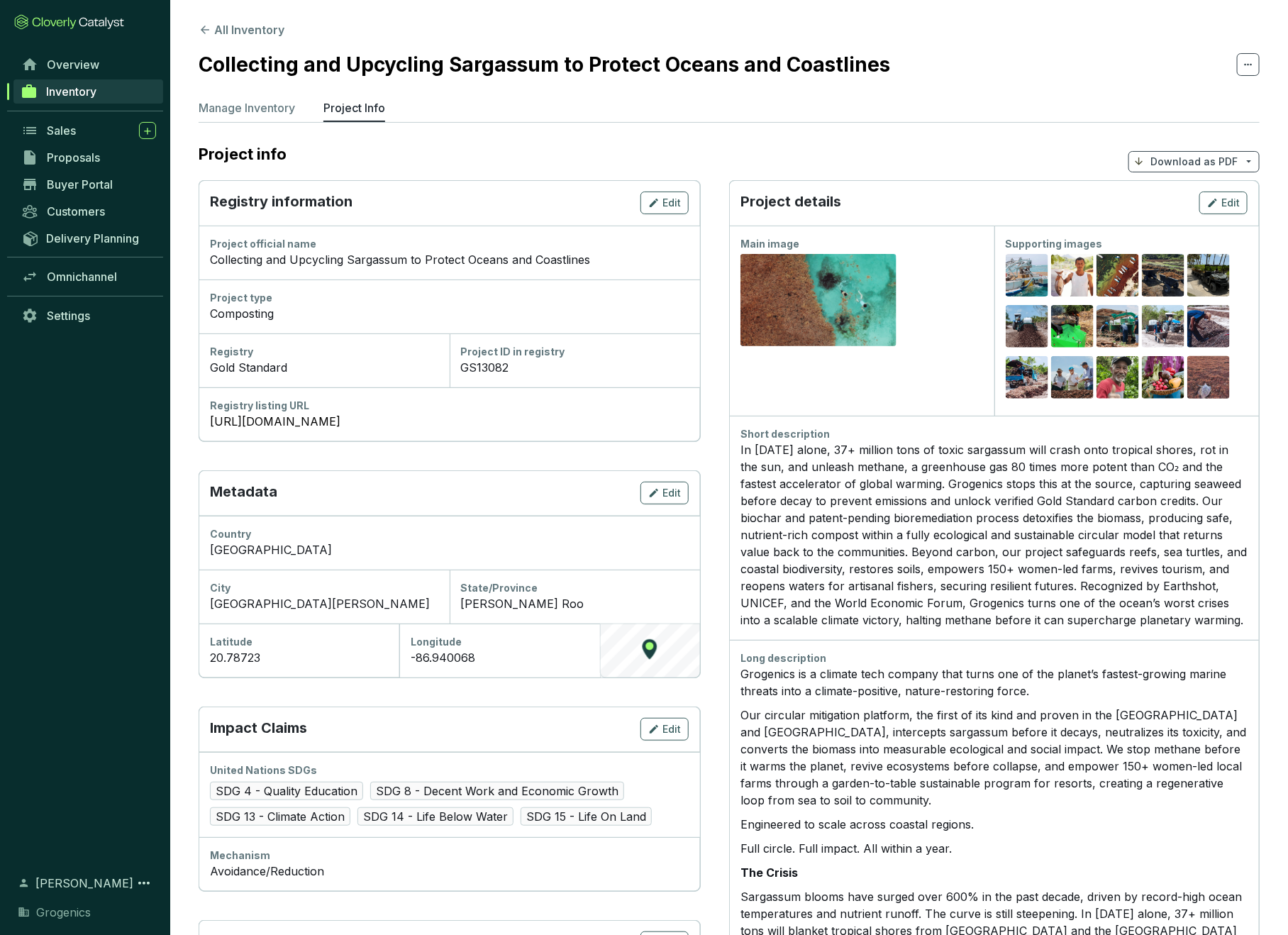
scroll to position [0, 0]
